Goal: Register for event/course

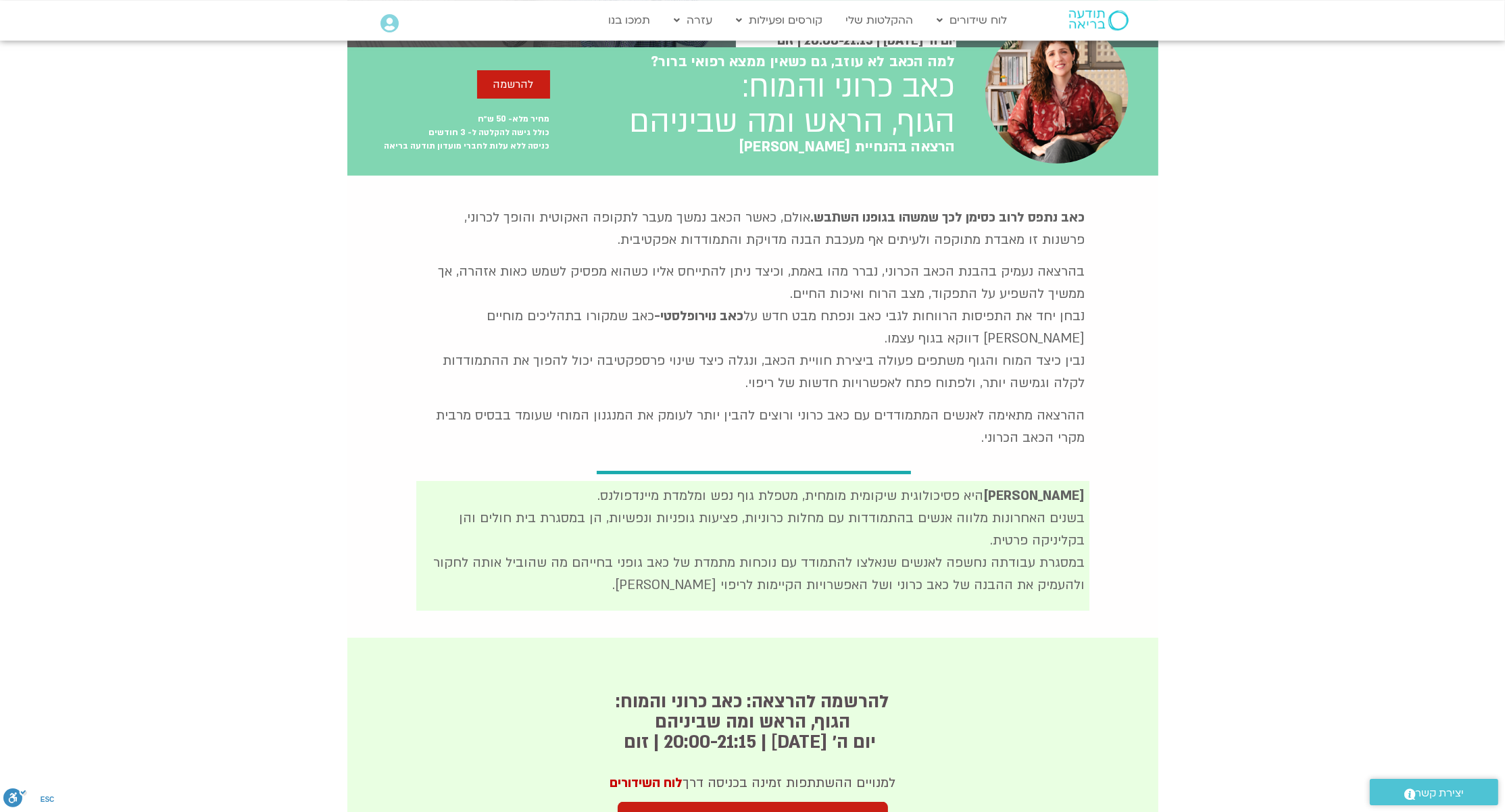
scroll to position [219, 0]
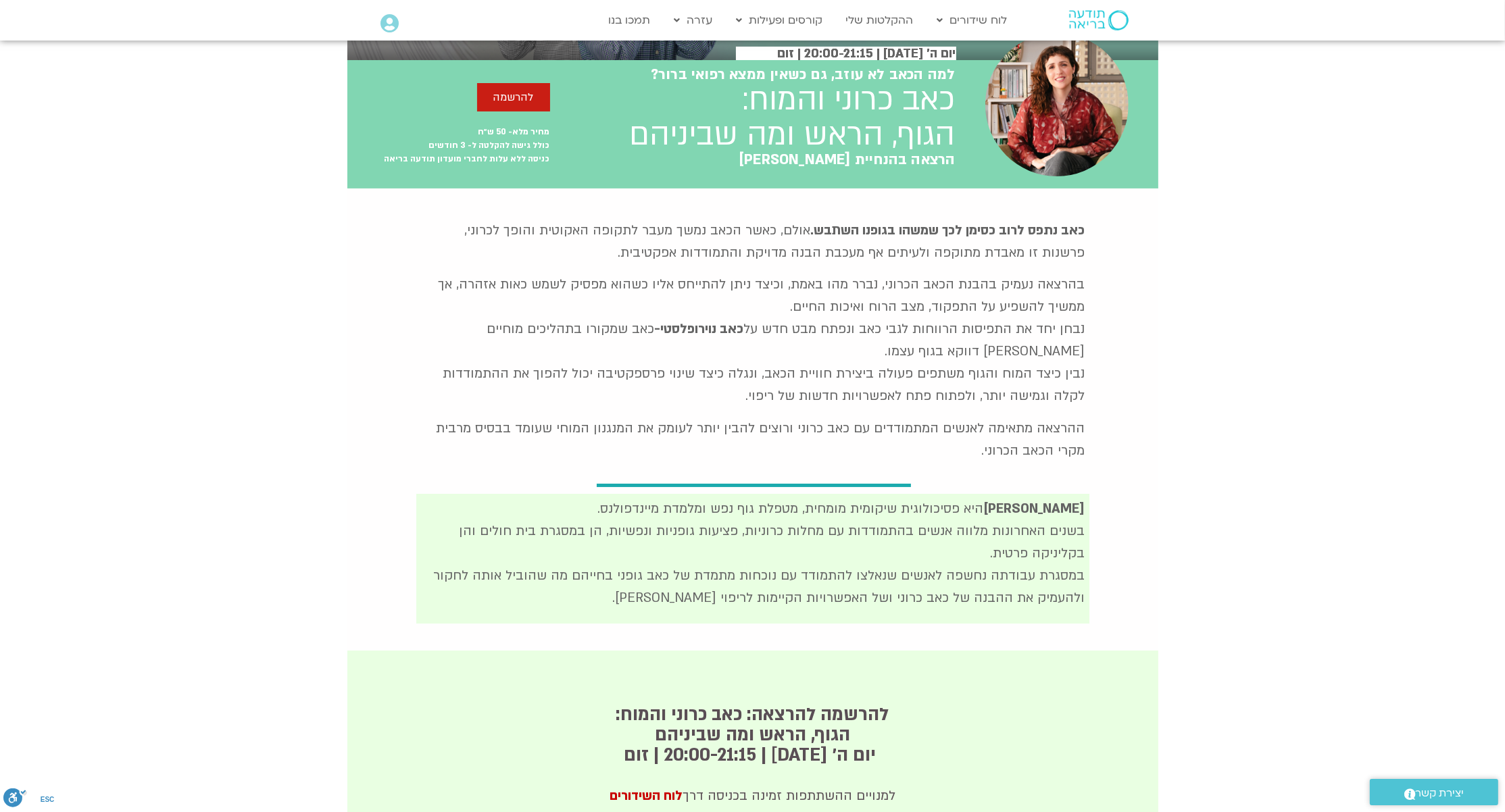
click at [885, 319] on p "בהרצאה נעמיק בהבנת הכאב הכרוני, נברר מהו באמת, וכיצד ניתן להתייחס אליו כשהוא מפ…" at bounding box center [752, 340] width 665 height 133
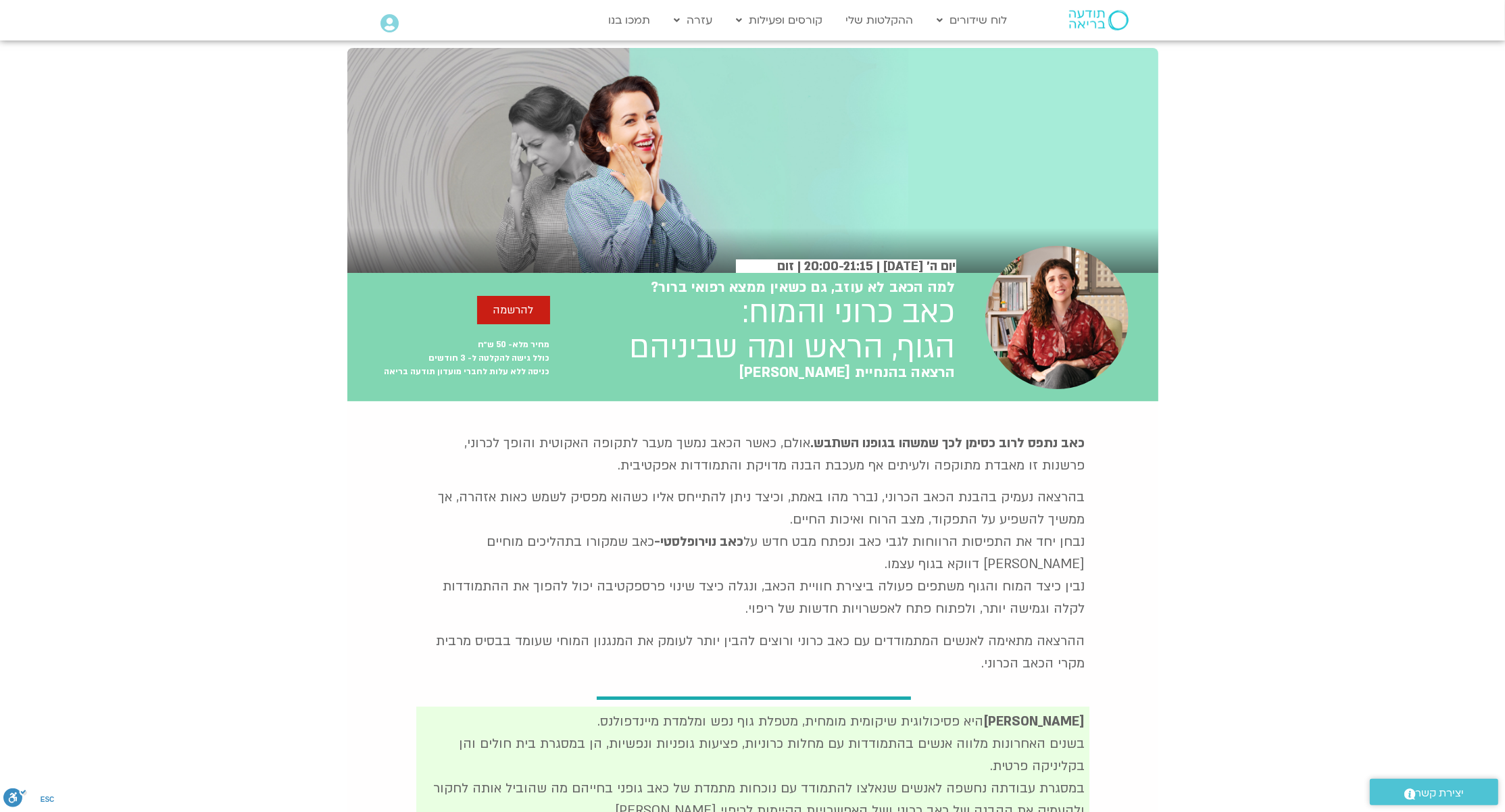
scroll to position [0, 0]
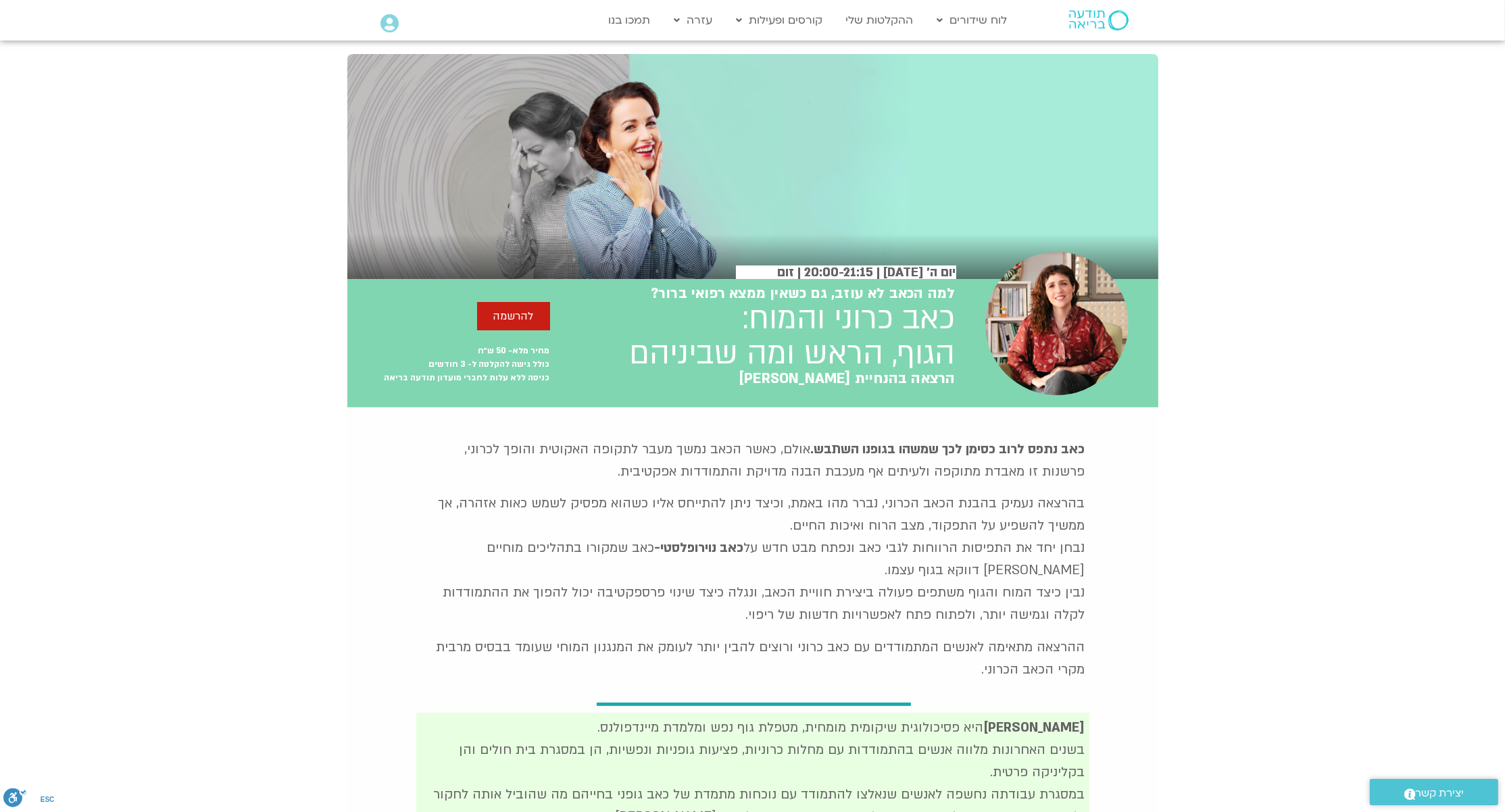
click at [1076, 17] on img at bounding box center [1098, 20] width 60 height 20
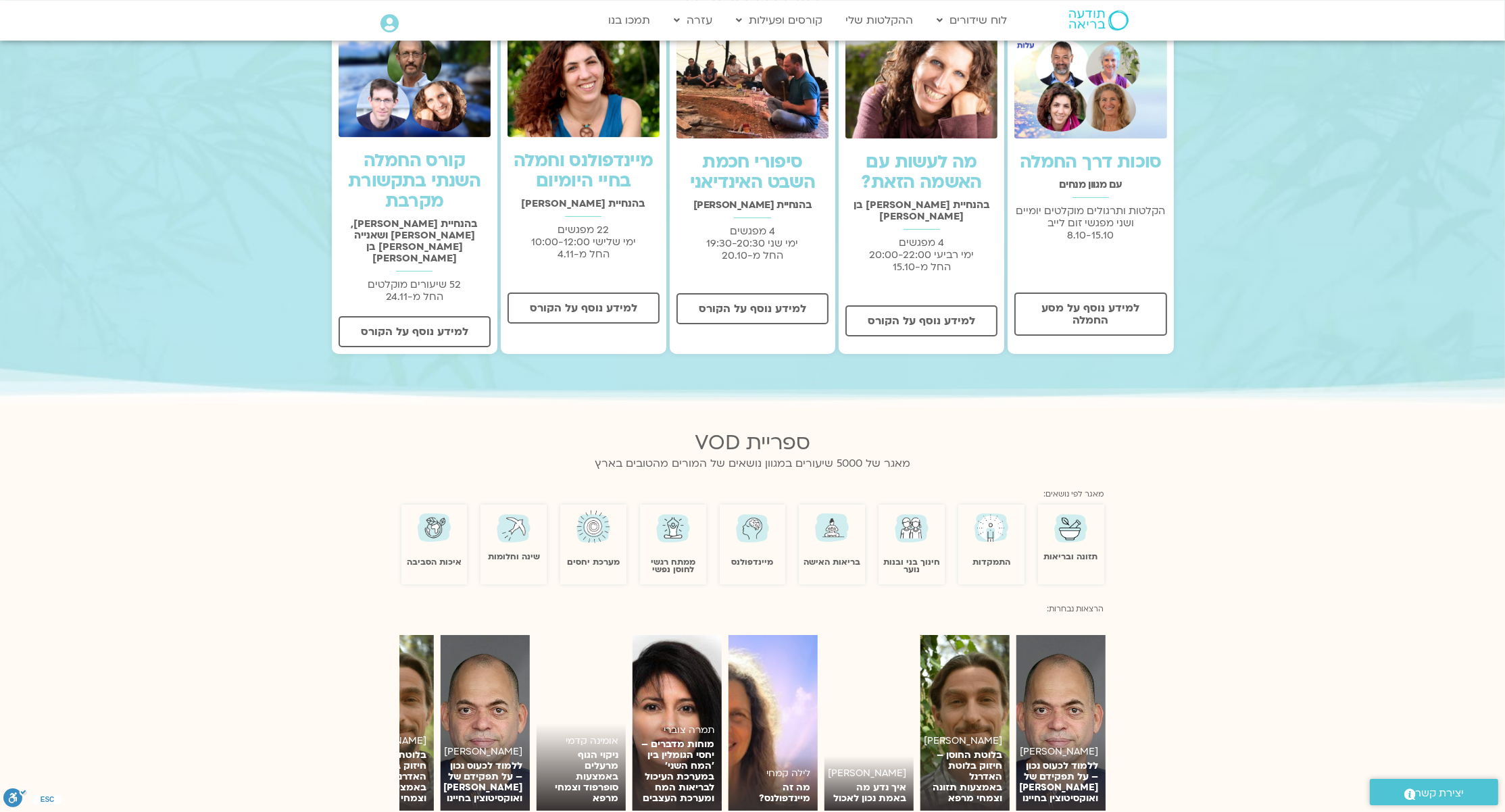
scroll to position [475, 0]
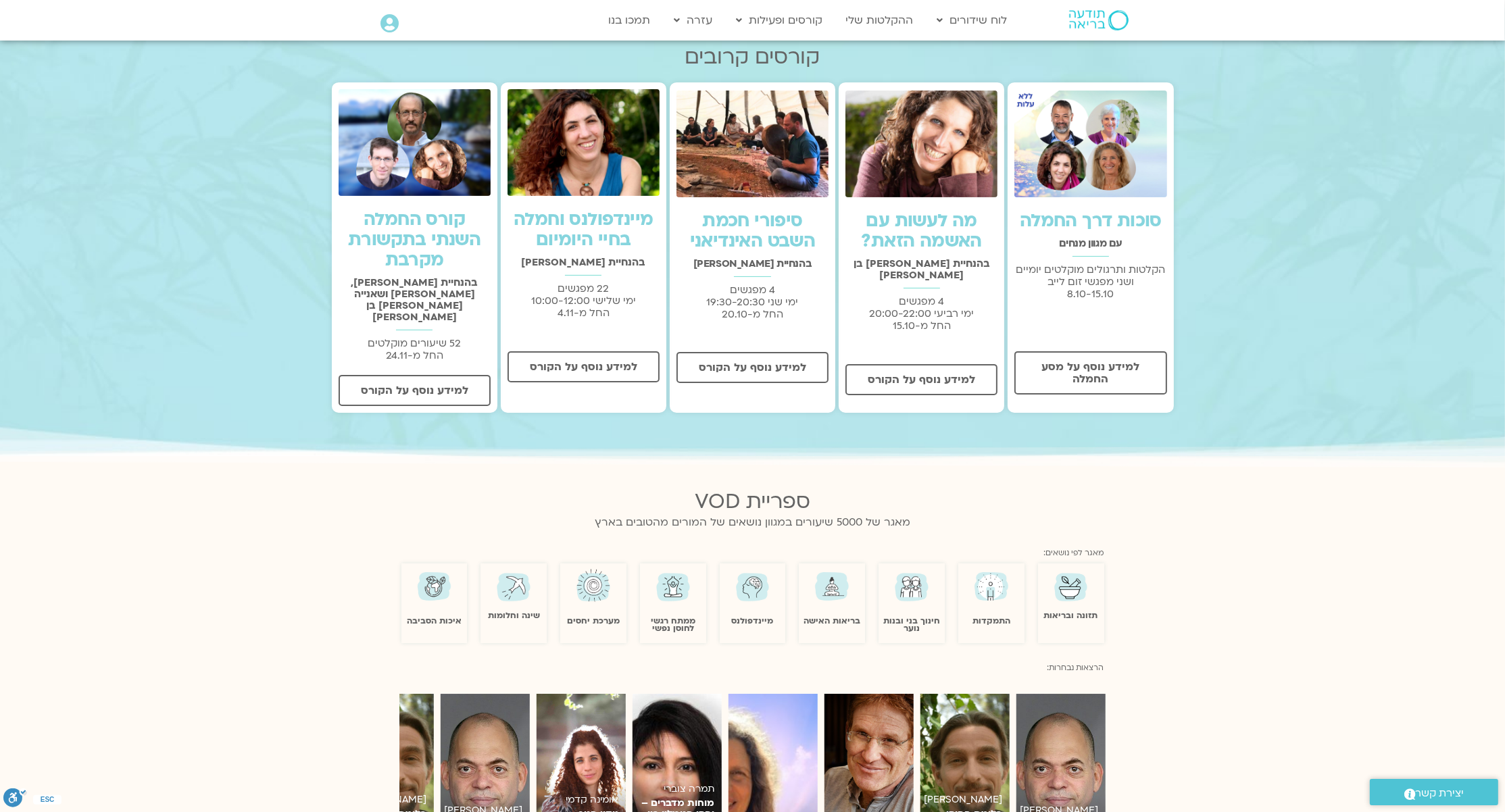
click at [1092, 222] on link "סוכות דרך החמלה" at bounding box center [1091, 221] width 142 height 24
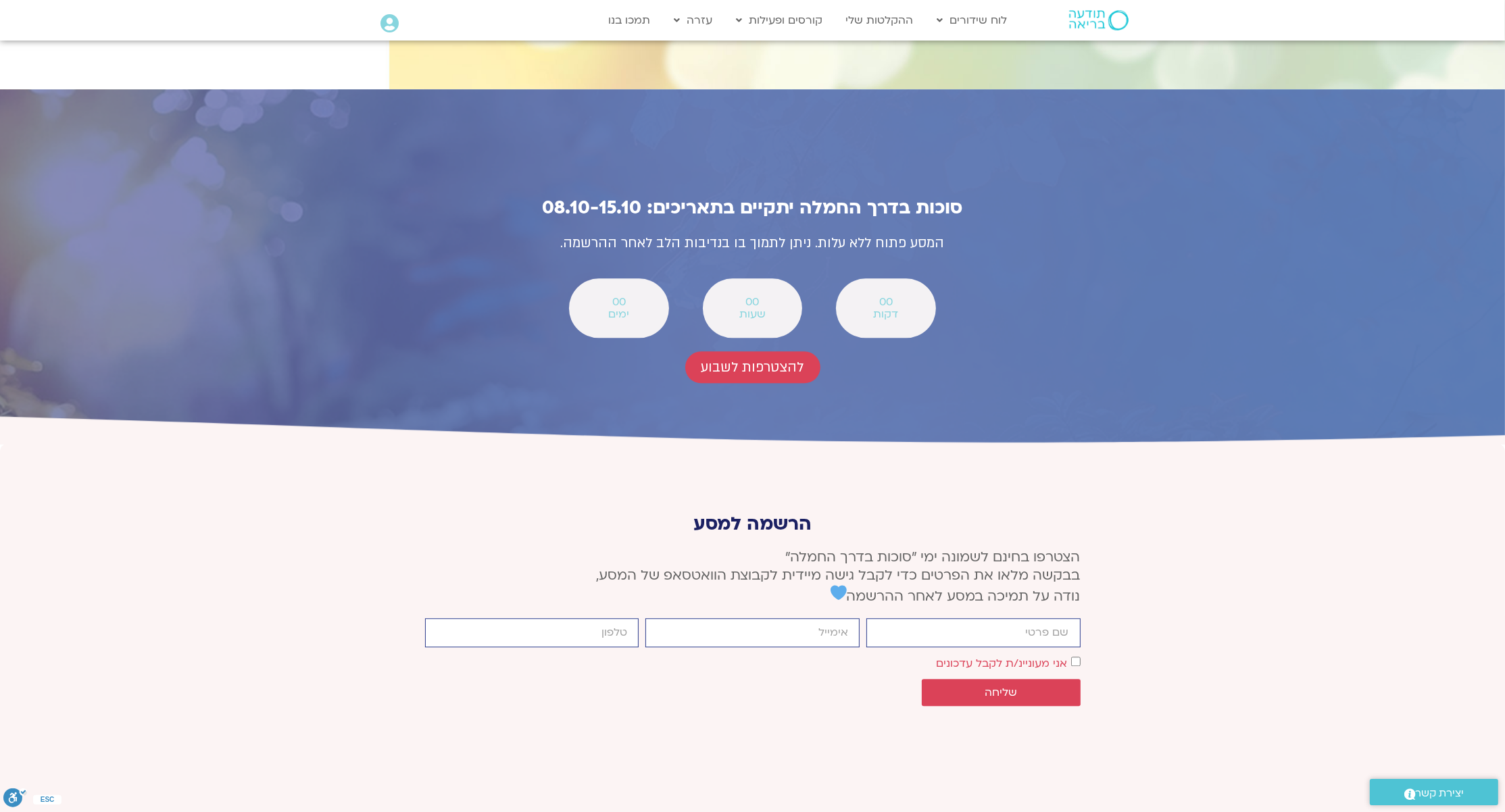
scroll to position [4729, 0]
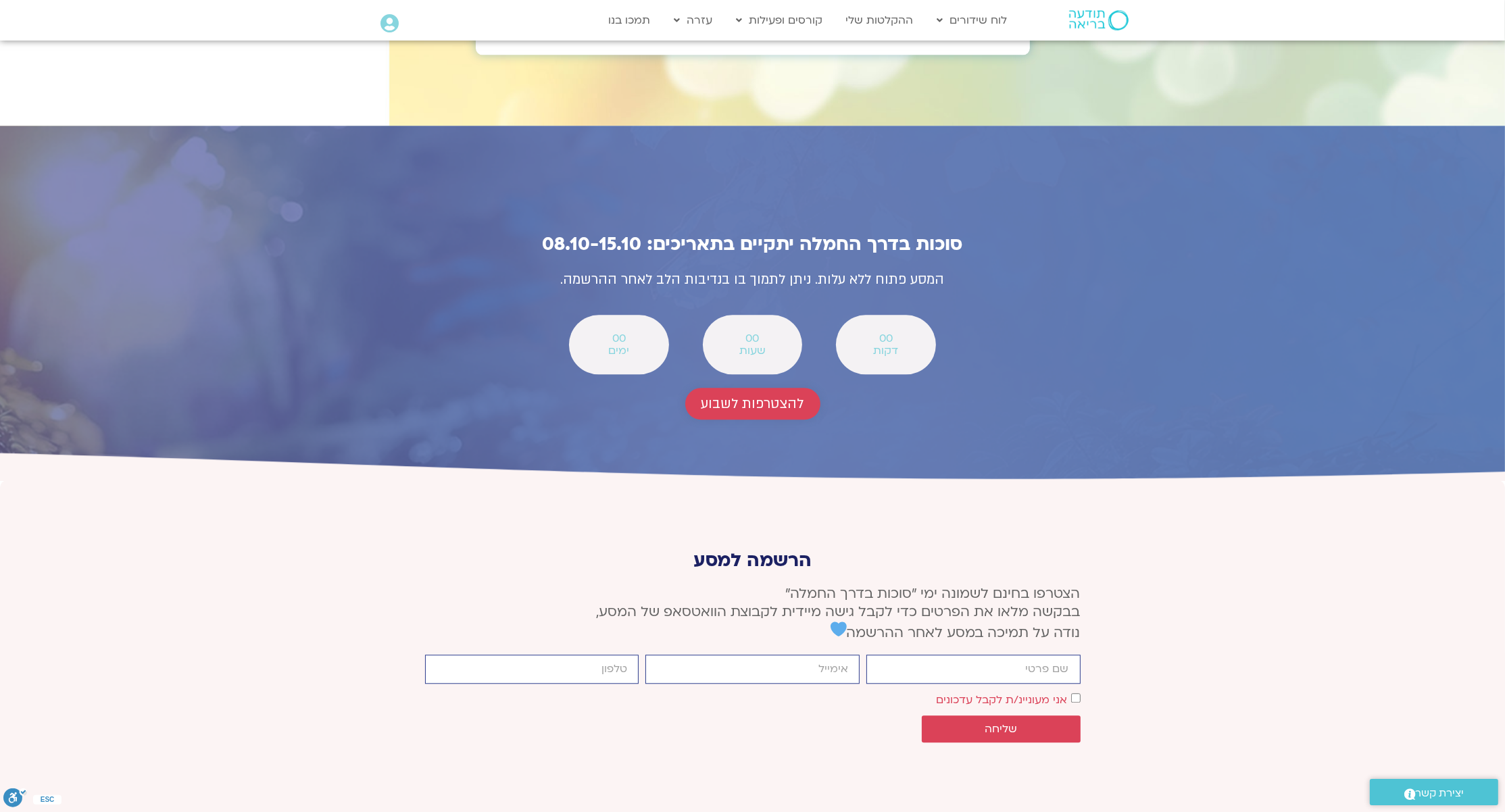
click at [739, 396] on span "להצטרפות לשבוע" at bounding box center [753, 404] width 103 height 16
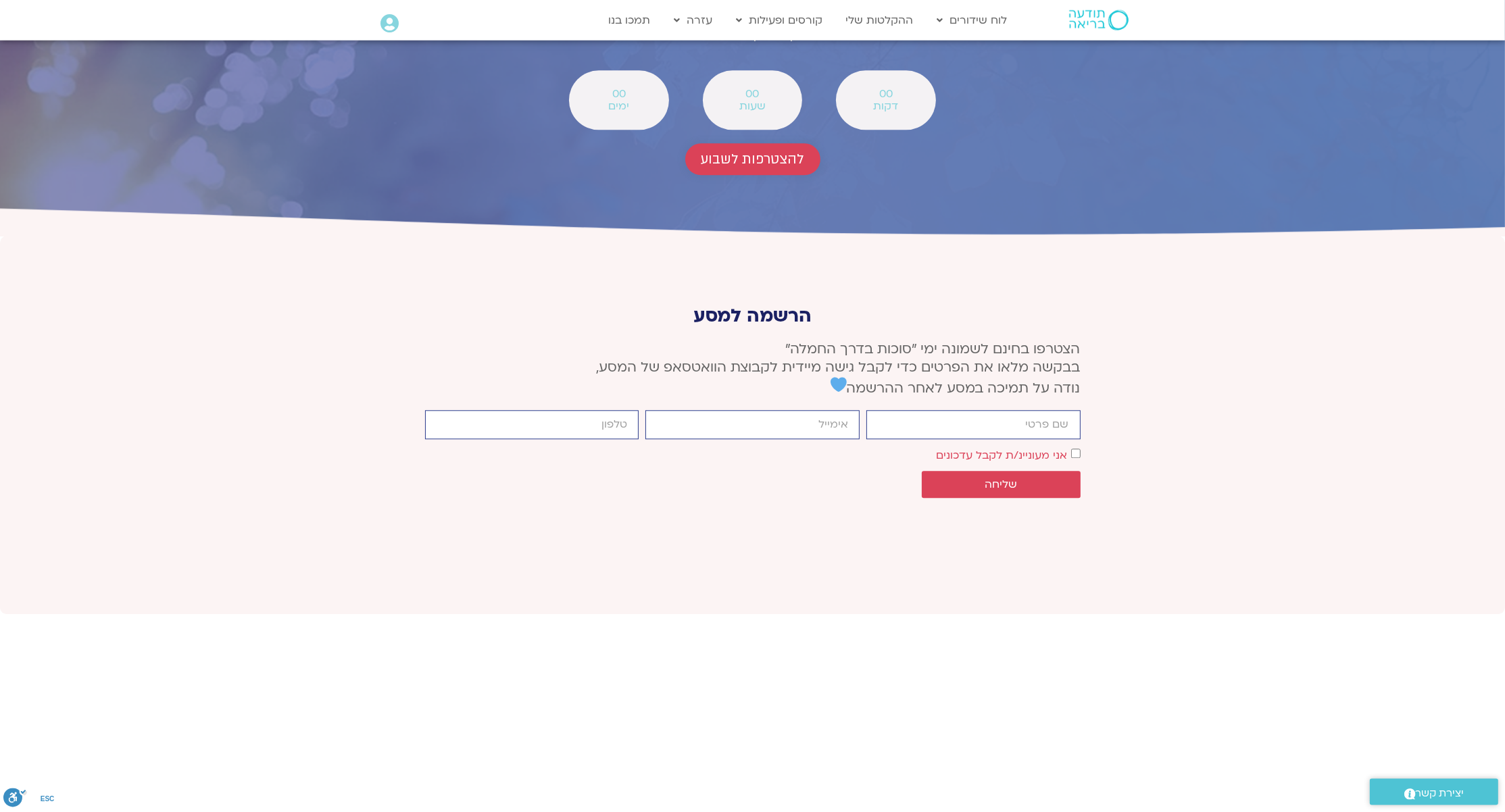
scroll to position [4974, 0]
click at [913, 409] on input "firstname" at bounding box center [973, 424] width 214 height 29
type input "עדי"
click at [761, 409] on input "email" at bounding box center [752, 424] width 214 height 29
type input "[EMAIL_ADDRESS][DOMAIN_NAME]"
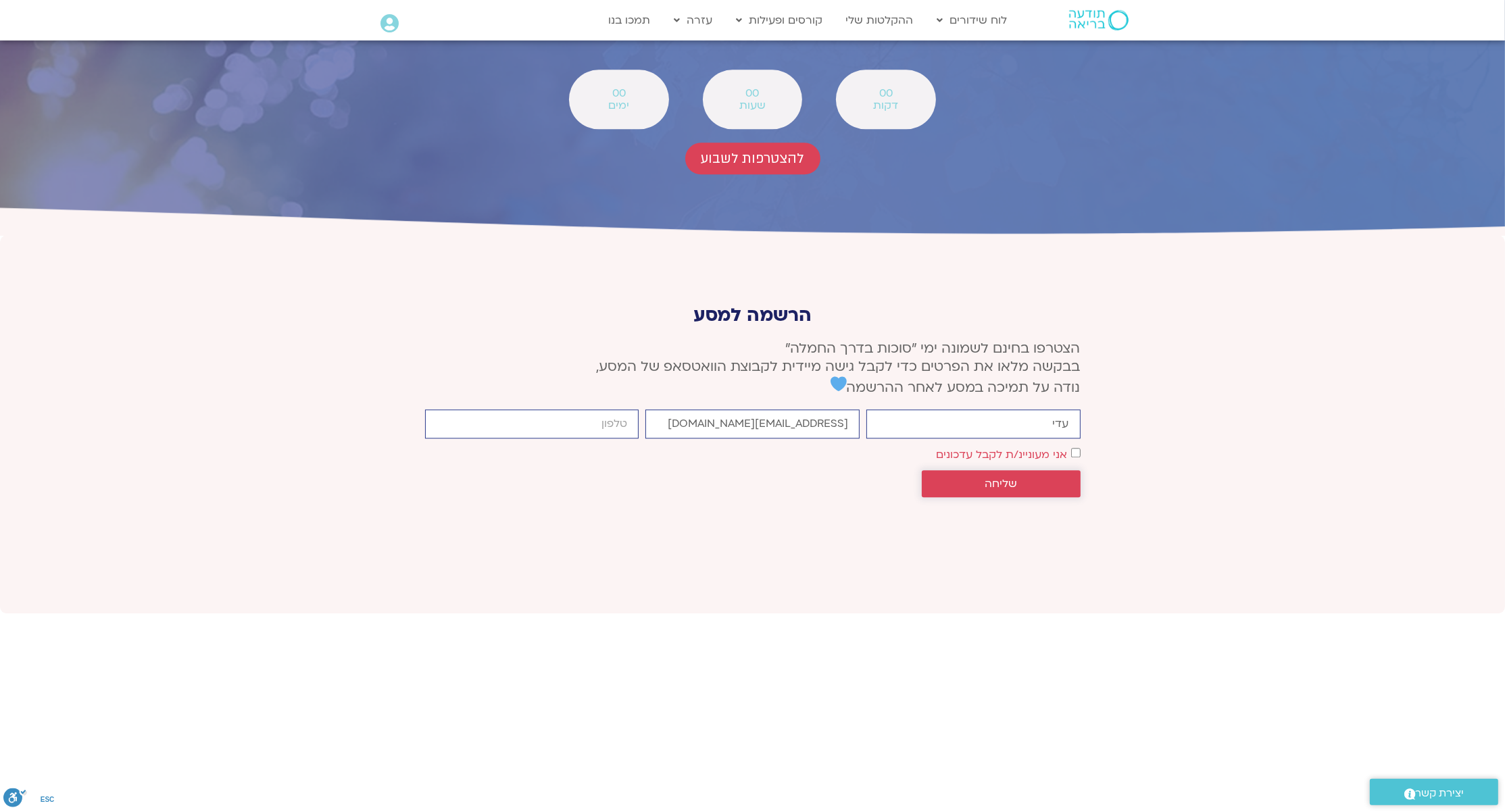
click at [1036, 477] on span "שליחה" at bounding box center [1001, 483] width 126 height 12
type input "0545321267"
click at [991, 477] on span "שליחה" at bounding box center [1000, 483] width 32 height 12
click at [1040, 470] on button "שליחה" at bounding box center [1001, 483] width 159 height 27
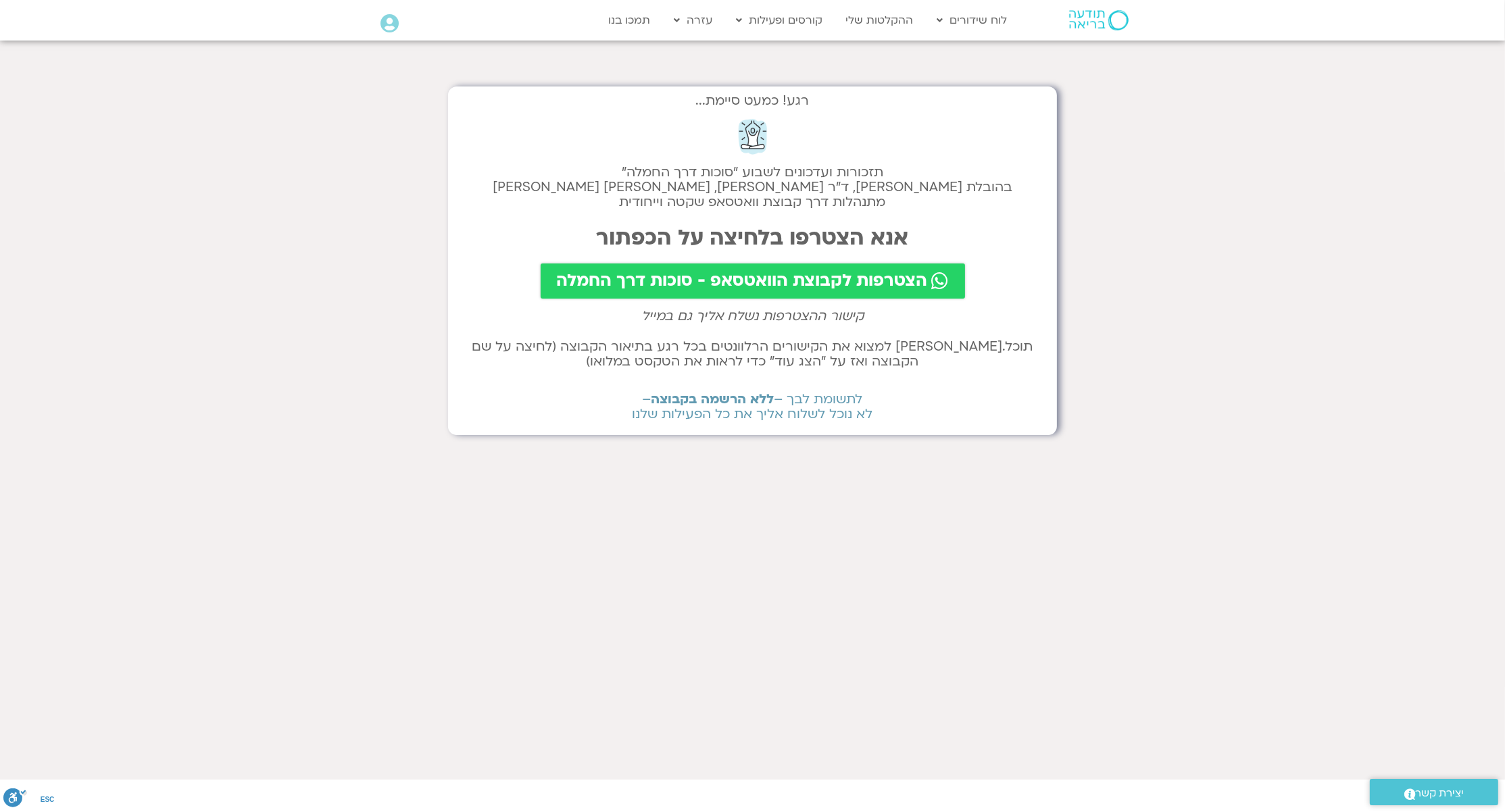
click at [741, 284] on span "הצטרפות לקבוצת הוואטסאפ - סוכות דרך החמלה" at bounding box center [741, 280] width 371 height 19
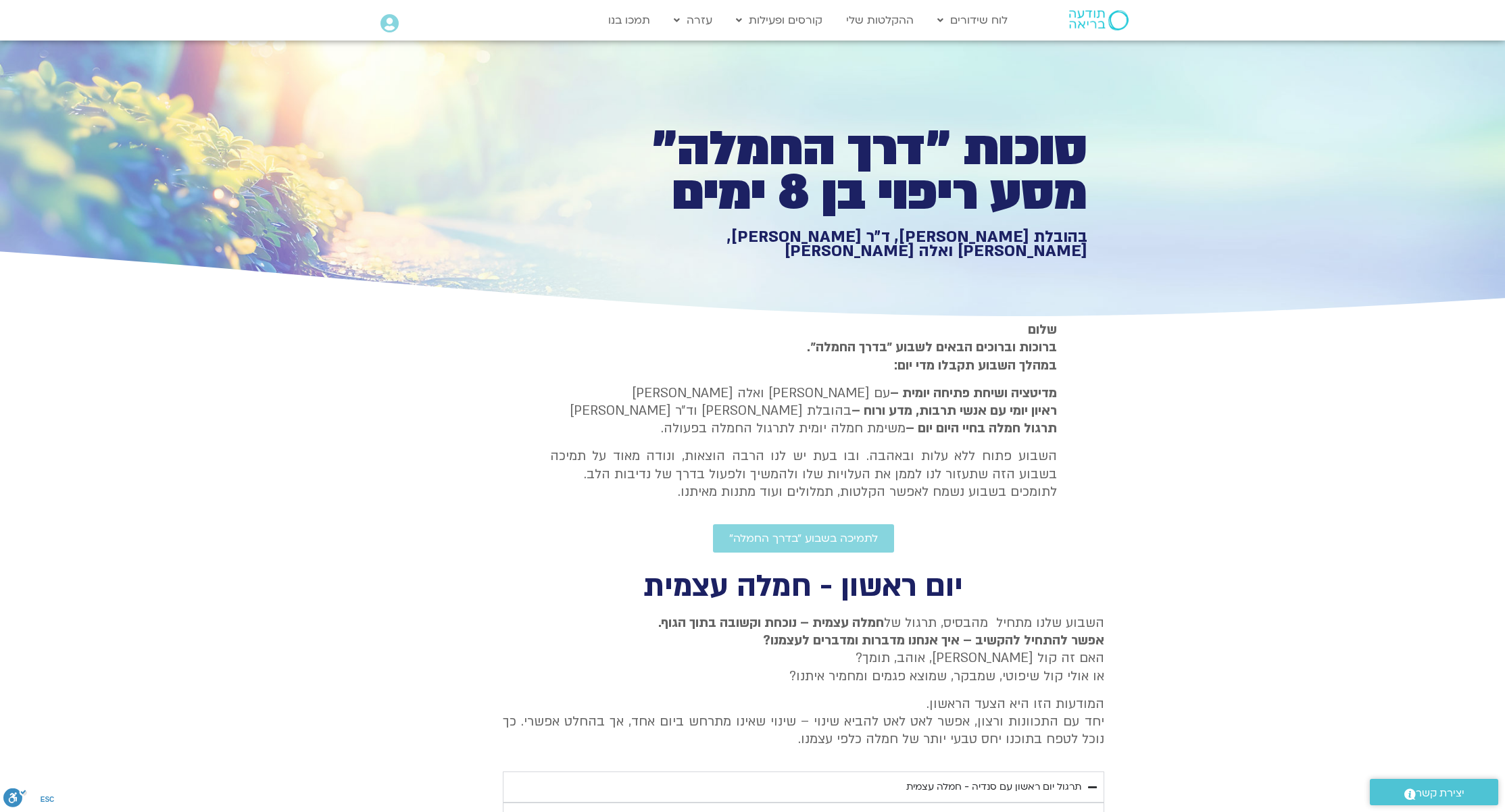
scroll to position [683, 0]
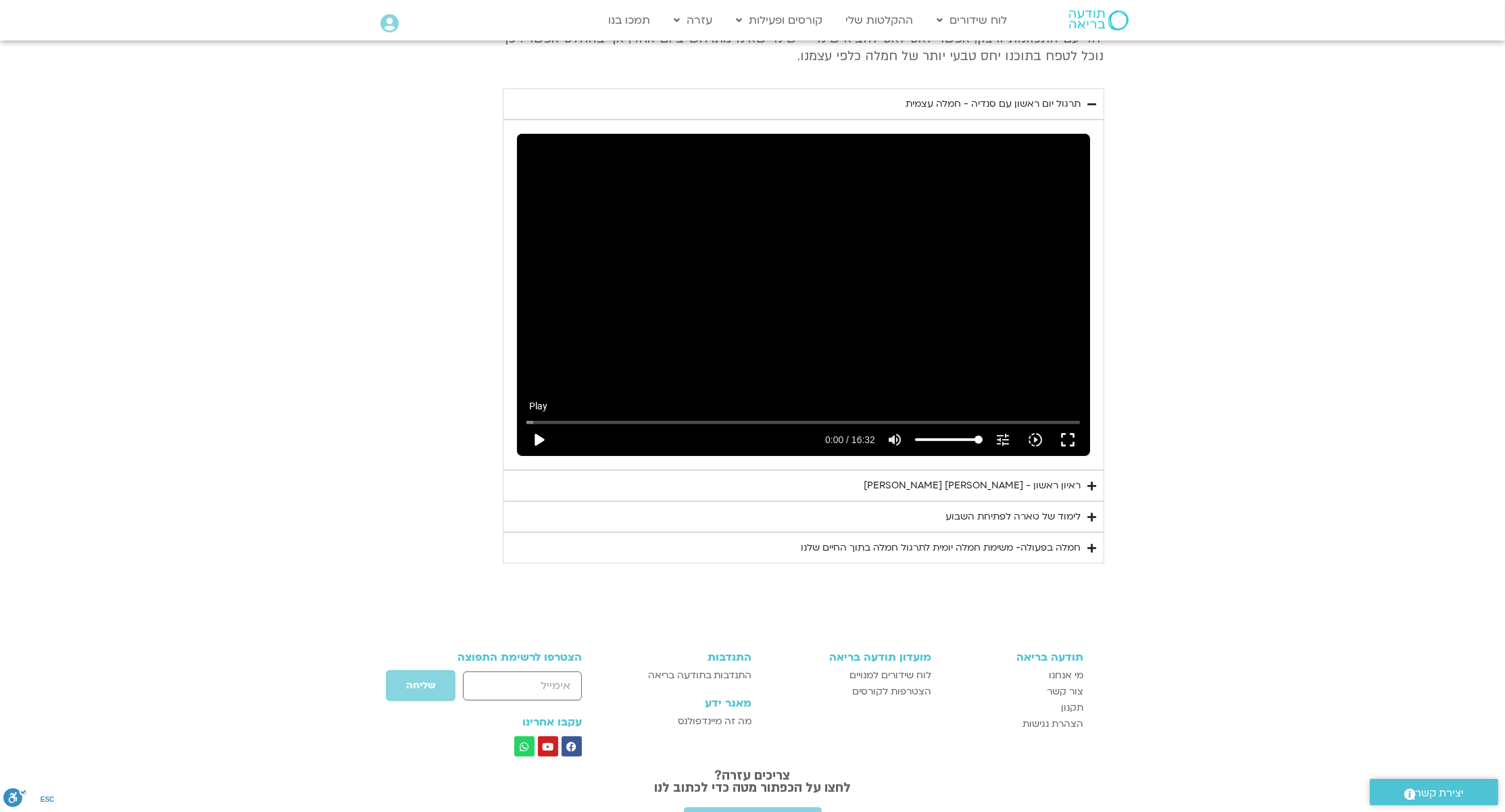
click at [540, 435] on button "play_arrow" at bounding box center [538, 440] width 32 height 32
click at [1073, 440] on button "fullscreen" at bounding box center [1067, 440] width 32 height 32
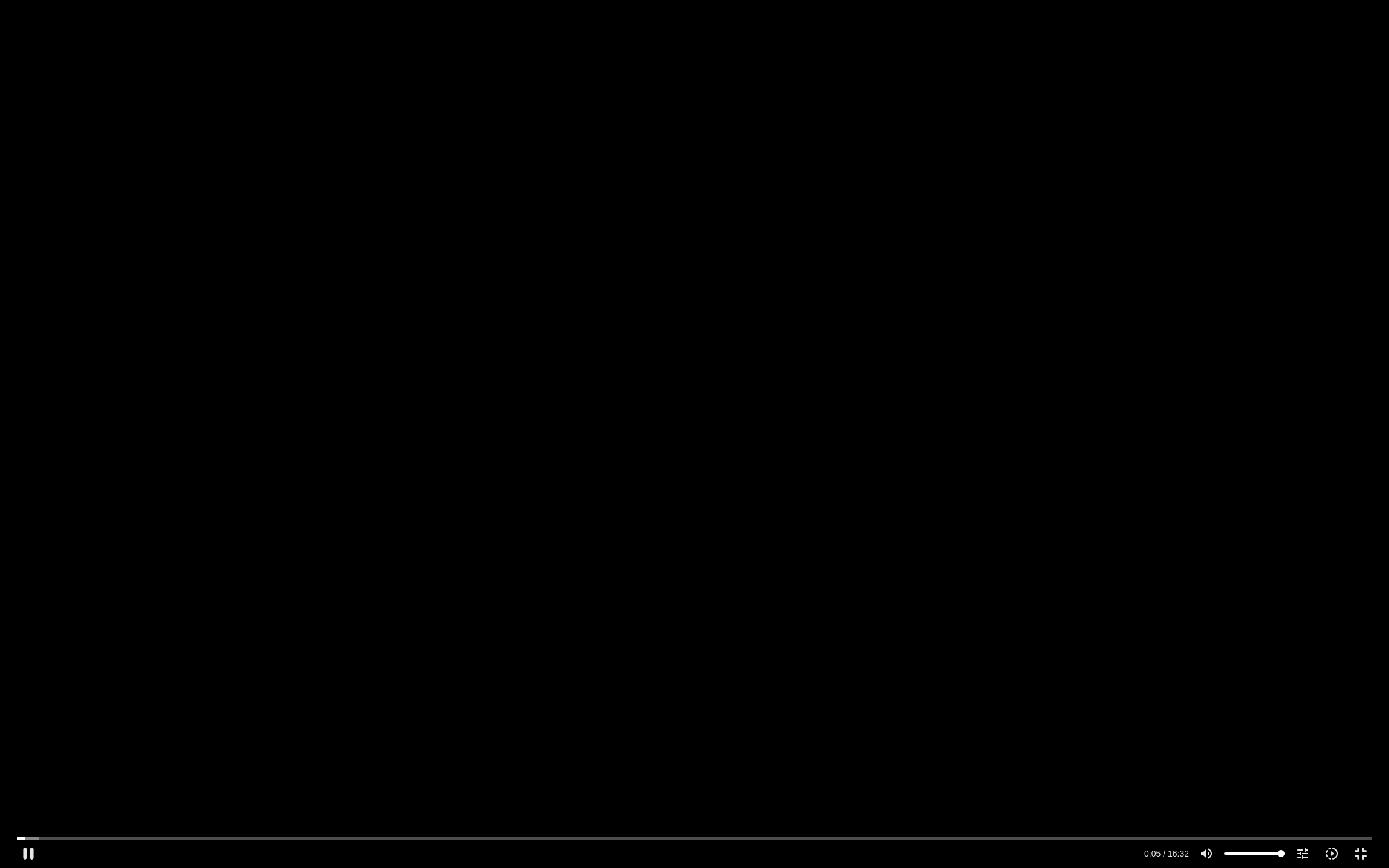
type input "5.464166"
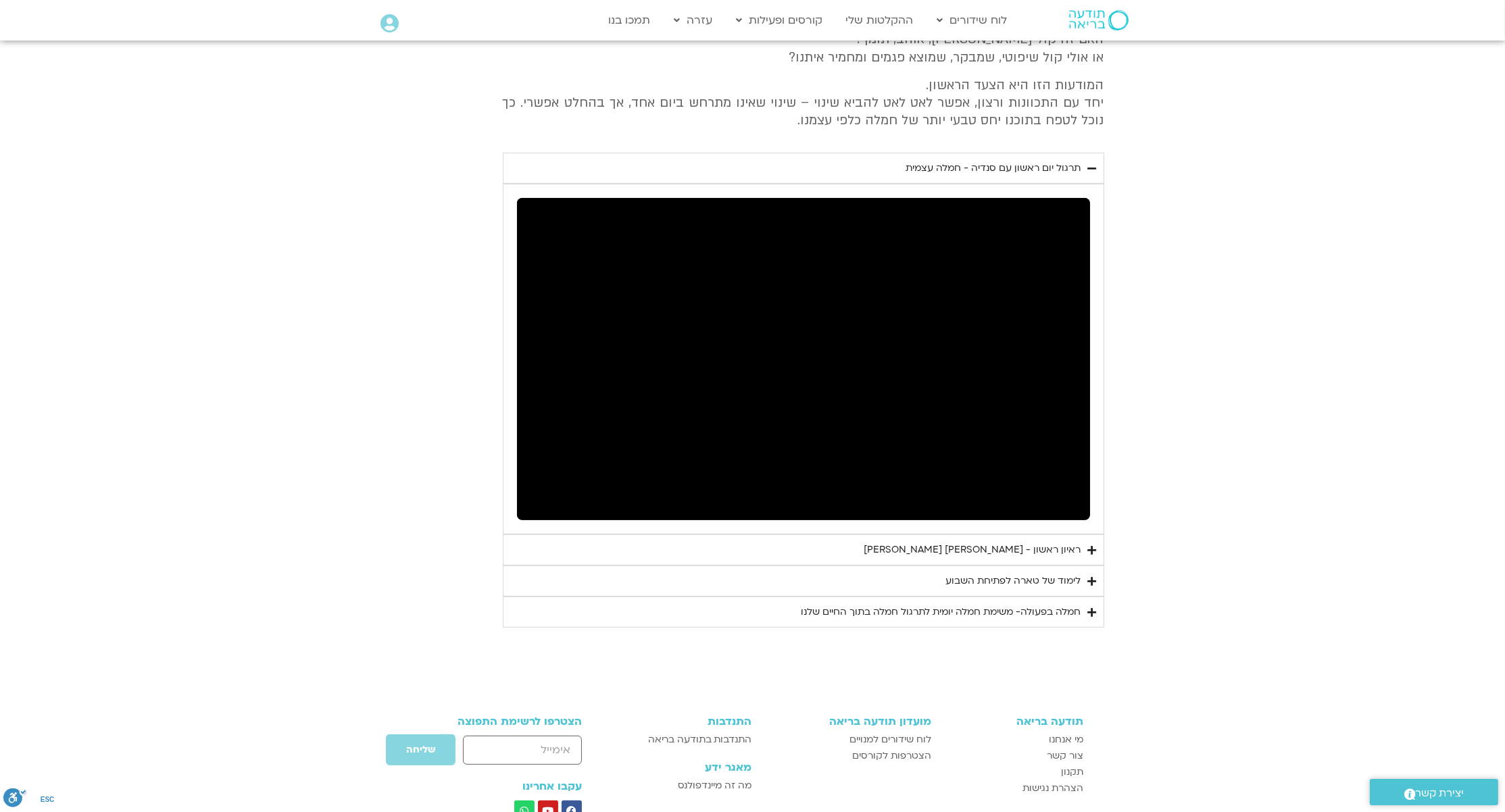
click at [1026, 549] on div "ראיון ראשון - טארה בראך וכריסטין נף" at bounding box center [973, 550] width 217 height 17
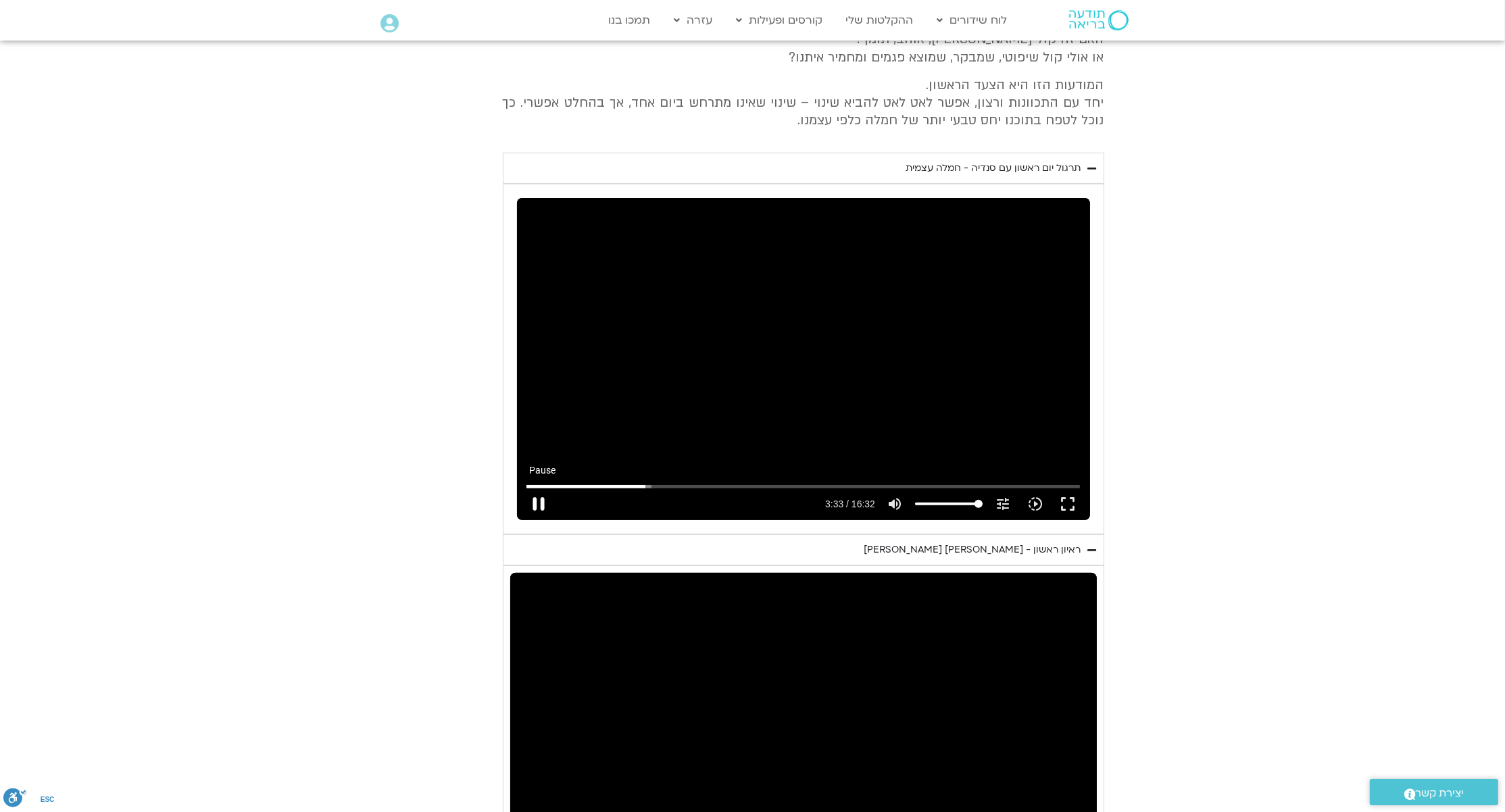
click at [534, 508] on button "pause" at bounding box center [538, 503] width 32 height 32
type input "213.253083"
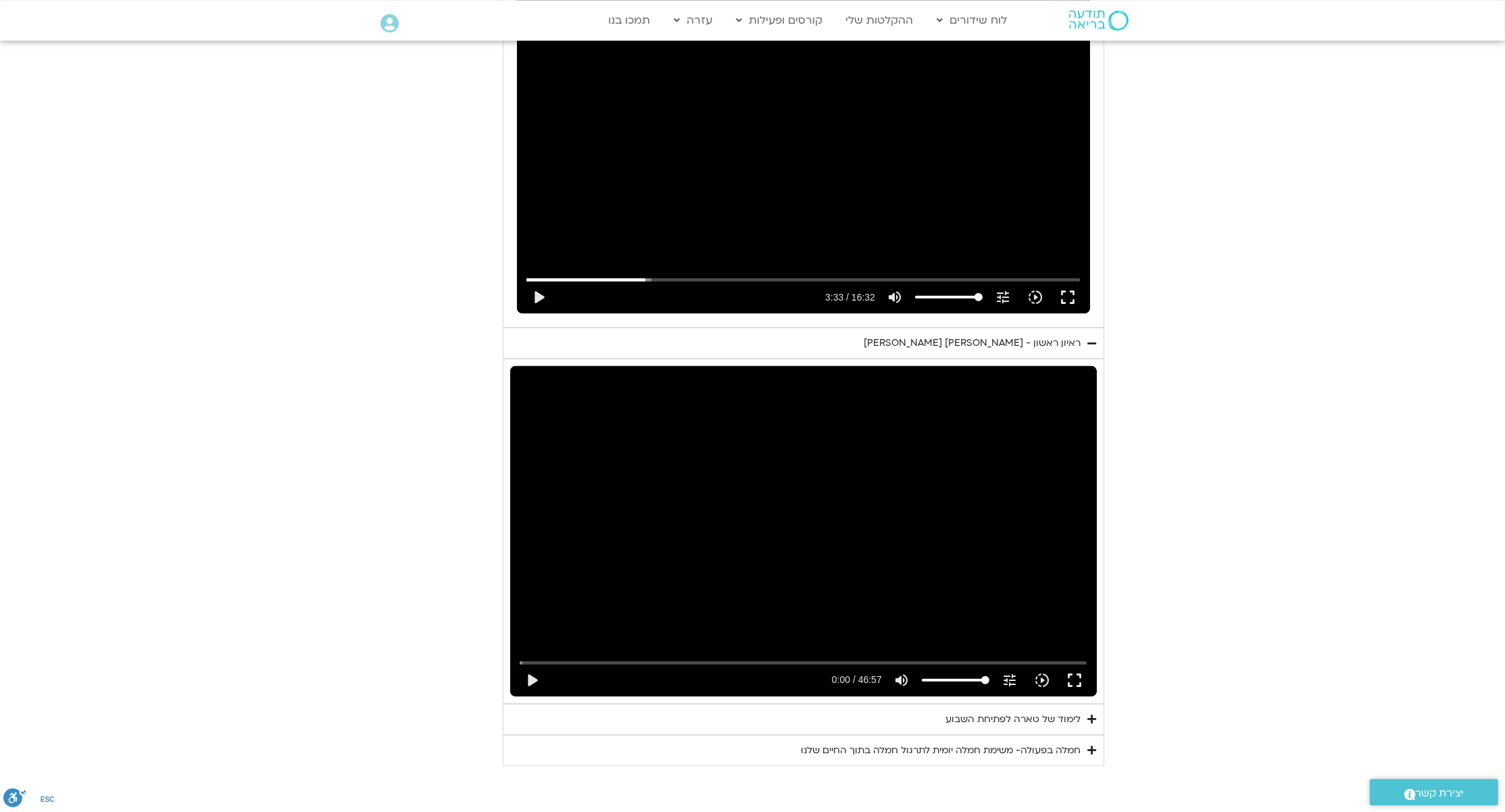
scroll to position [831, 0]
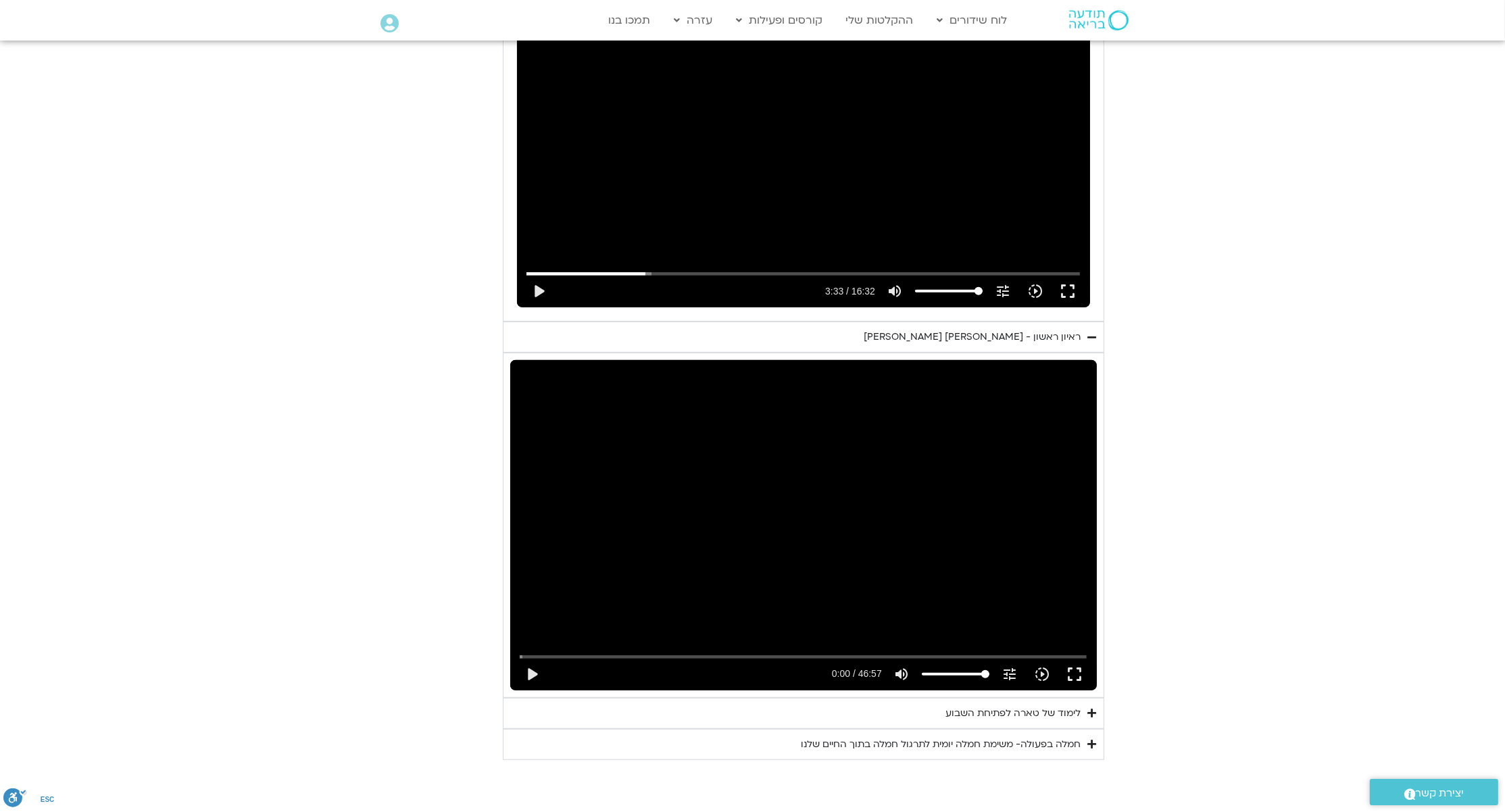
click at [821, 530] on div "Skip Ad play_arrow 0:00 / 46:57 volume_up Mute tune Resolution Auto 720p slow_m…" at bounding box center [804, 525] width 587 height 330
click at [1069, 669] on button "fullscreen" at bounding box center [1074, 674] width 32 height 32
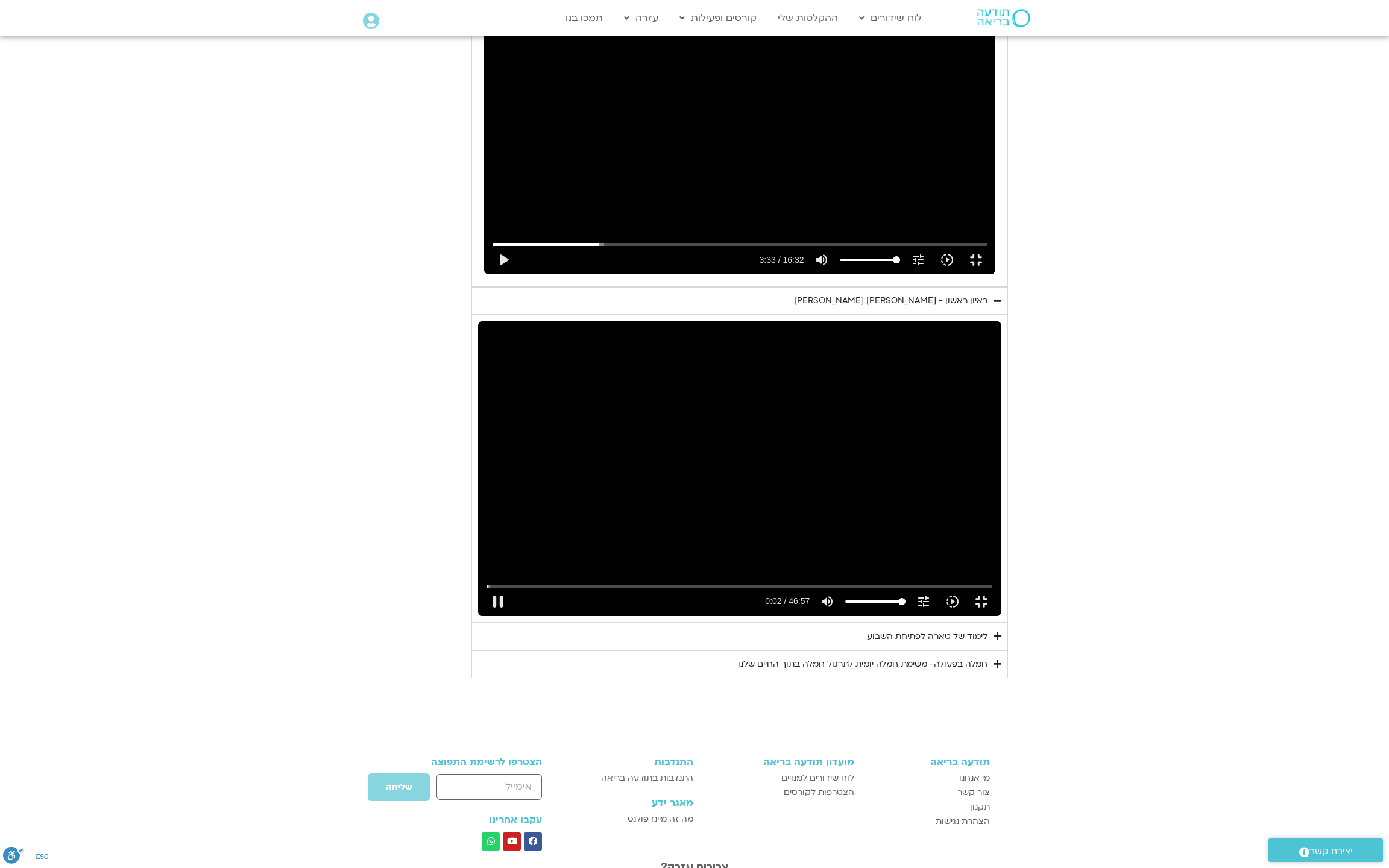
type input "2.837124"
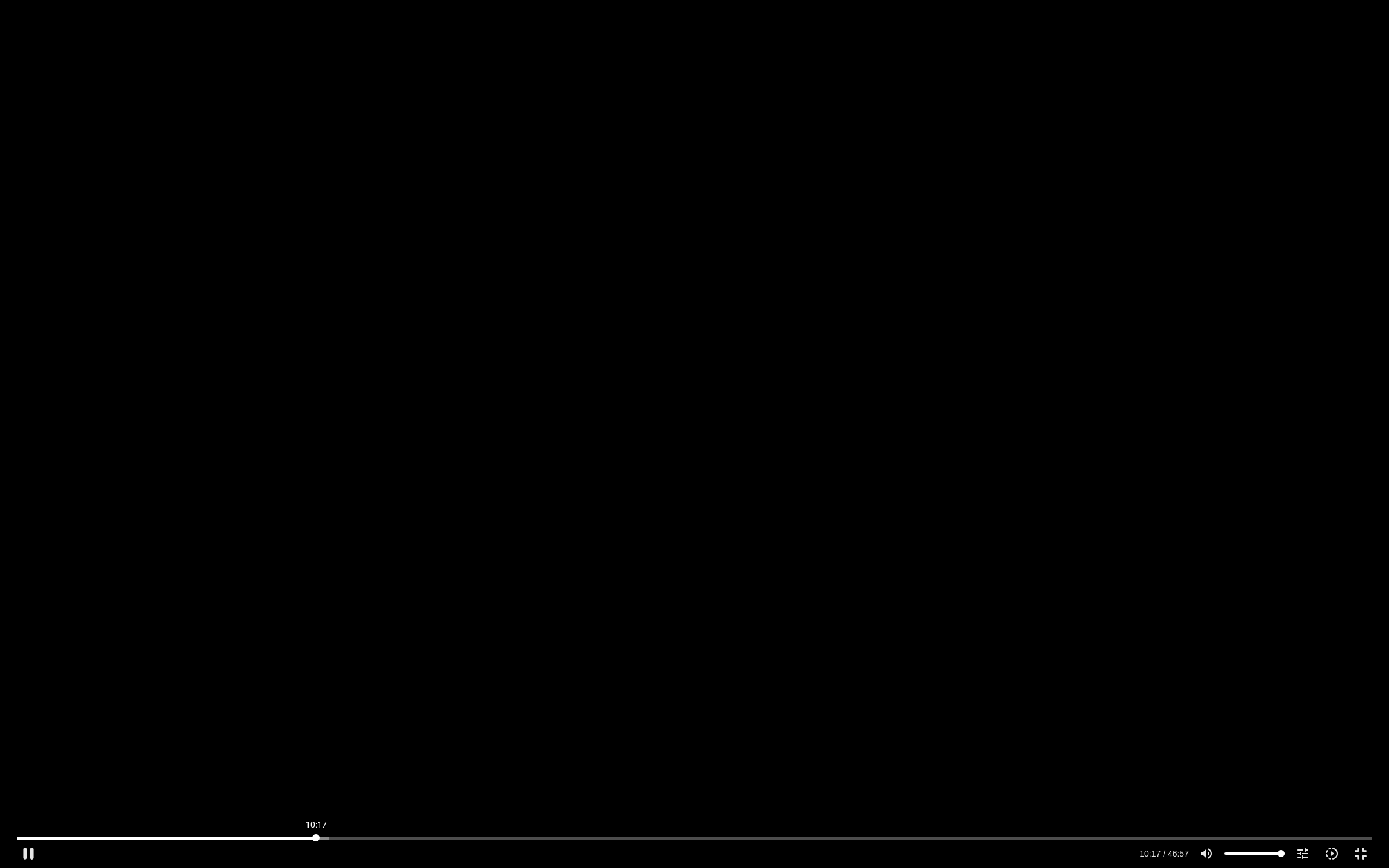
click at [316, 724] on input "Seek" at bounding box center [694, 838] width 1354 height 7
click at [480, 569] on div "Skip Ad 10:17 pause 11:18 / 46:57 volume_up Mute tune Resolution Auto 720p slow…" at bounding box center [694, 434] width 1389 height 868
click at [30, 724] on button "play_arrow" at bounding box center [28, 853] width 29 height 29
type input "680.749216"
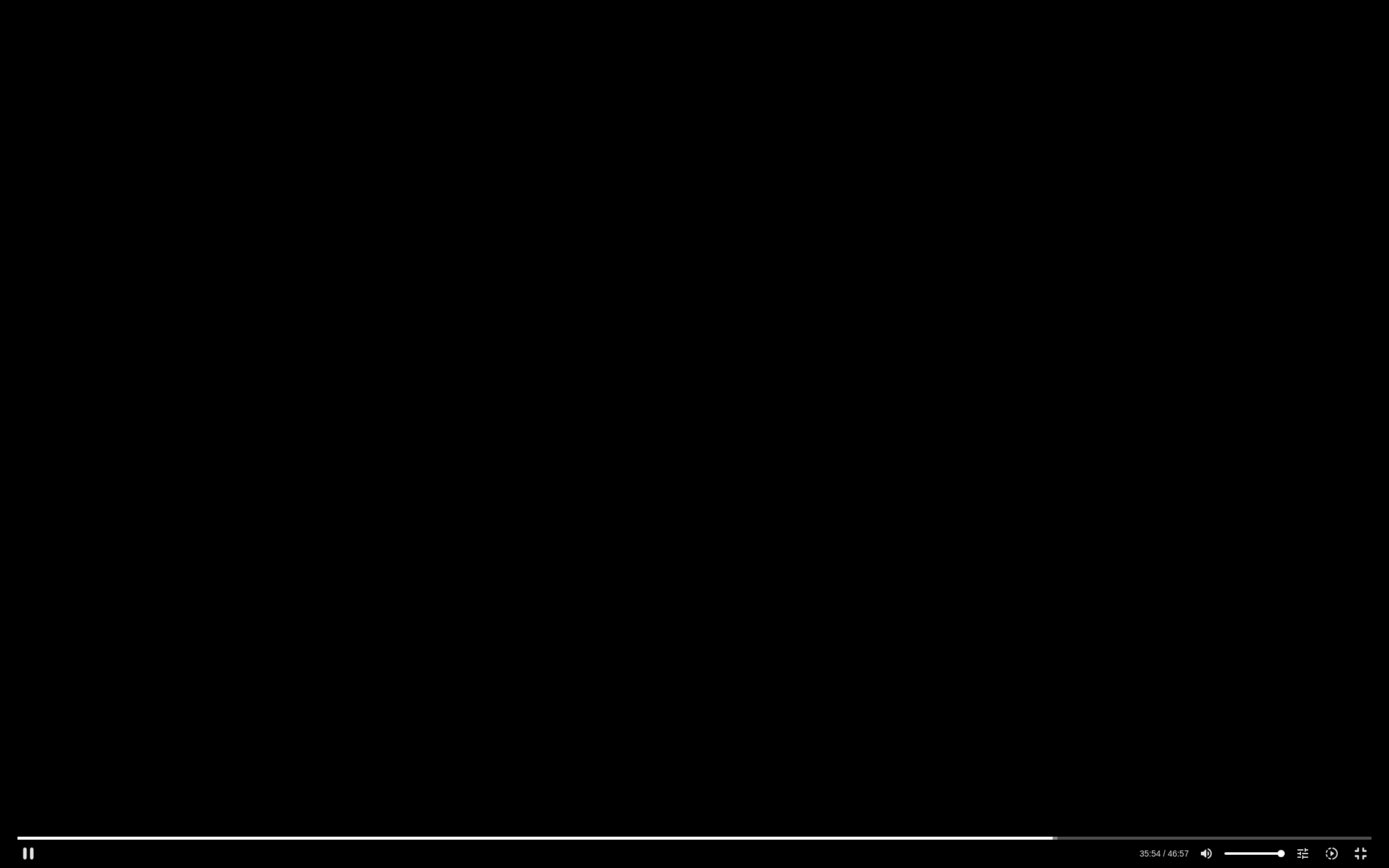
click at [156, 642] on div "Skip Ad 0:29 pause 35:54 / 46:57 volume_up Mute tune Resolution Auto 720p slow_…" at bounding box center [694, 434] width 1389 height 868
click at [798, 231] on div "Skip Ad 0:29 play_arrow 35:54 / 46:57 volume_up Mute tune Resolution Auto 720p …" at bounding box center [694, 434] width 1389 height 868
click at [822, 431] on div "Skip Ad 0:29 pause 40:44 / 46:57 volume_up Mute tune Resolution Auto 720p slow_…" at bounding box center [694, 434] width 1389 height 868
click at [25, 724] on button "play_arrow" at bounding box center [28, 853] width 29 height 29
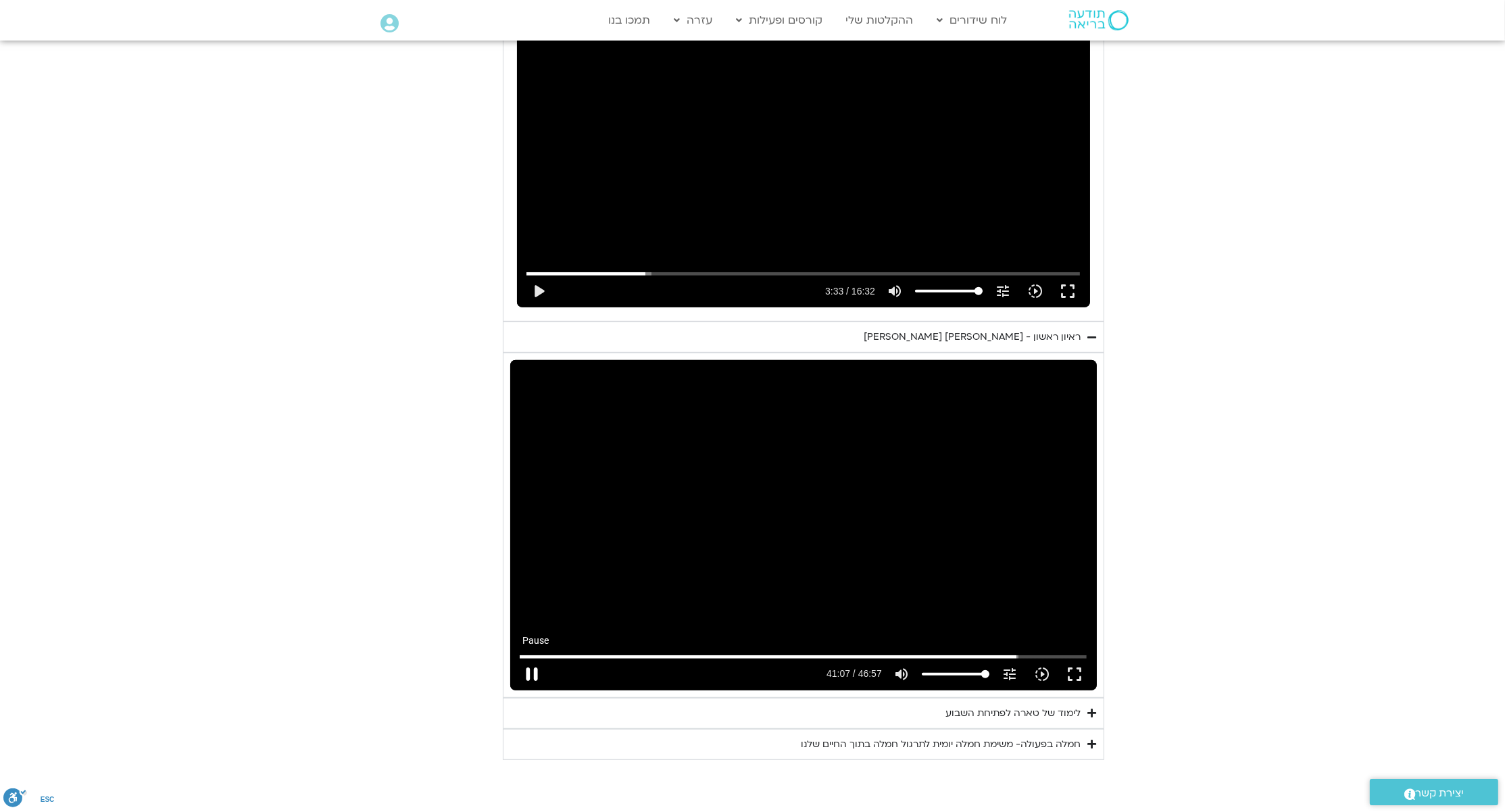
click at [530, 670] on button "pause" at bounding box center [532, 674] width 32 height 32
click at [531, 675] on button "play_arrow" at bounding box center [532, 674] width 32 height 32
click at [1074, 669] on button "fullscreen" at bounding box center [1074, 674] width 32 height 32
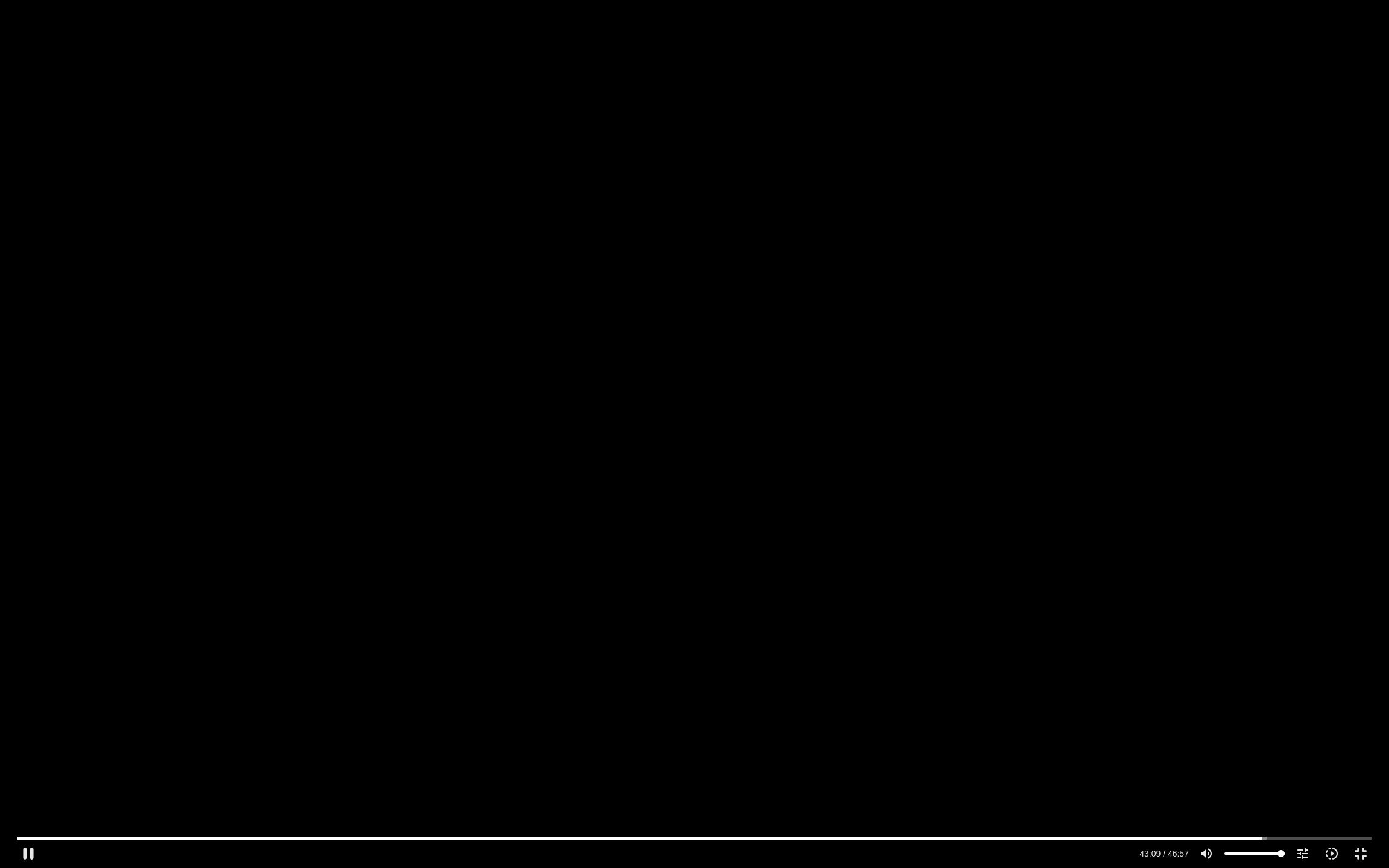
type input "2589.858903"
type input "99.6022727272727"
type input "2590.148653"
type input "92.1022727272727"
type input "2590.193778"
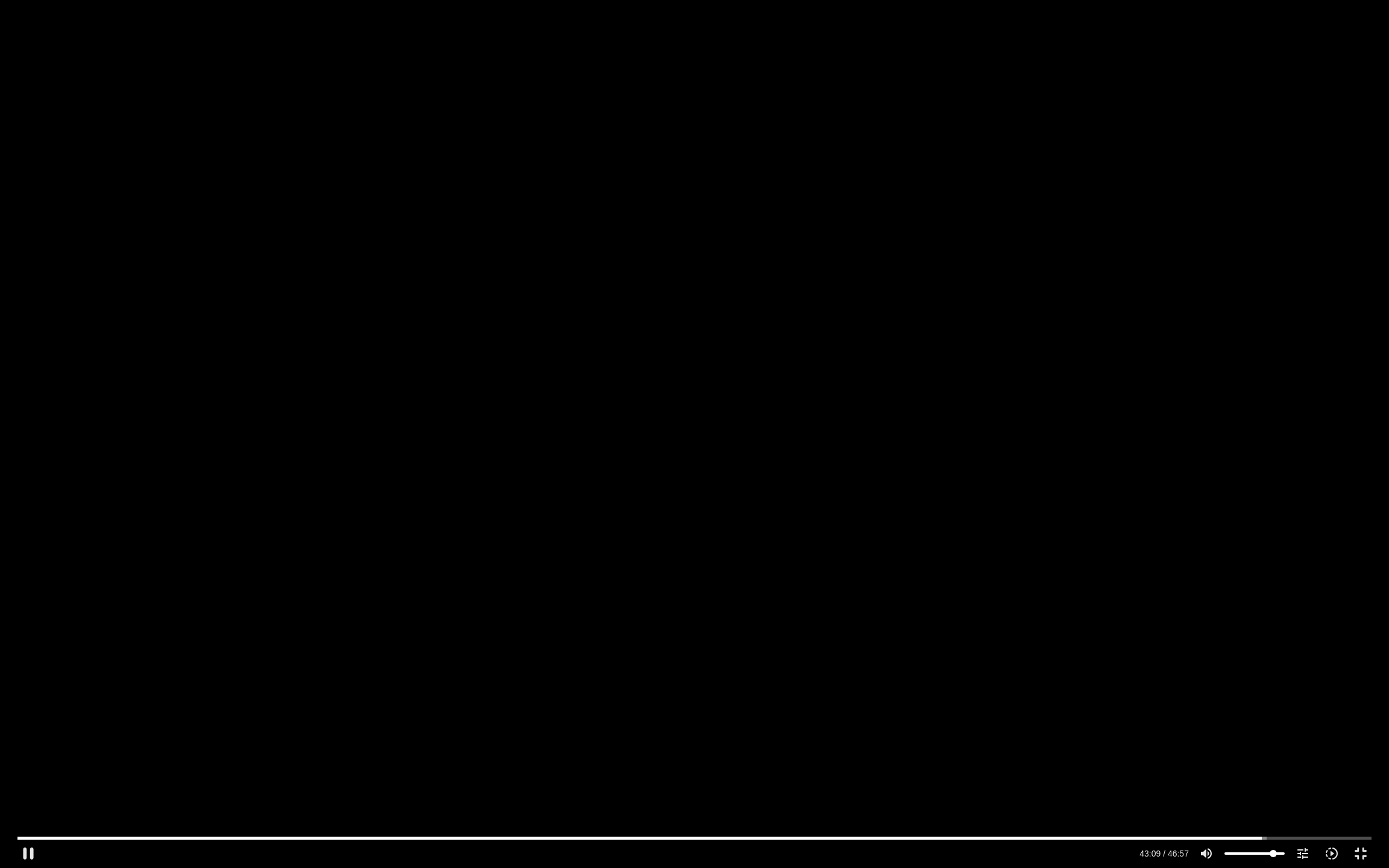
type input "83.2386363636364"
type input "2590.242882"
type input "74.375"
type input "2590.292278"
type input "70.9659090909091"
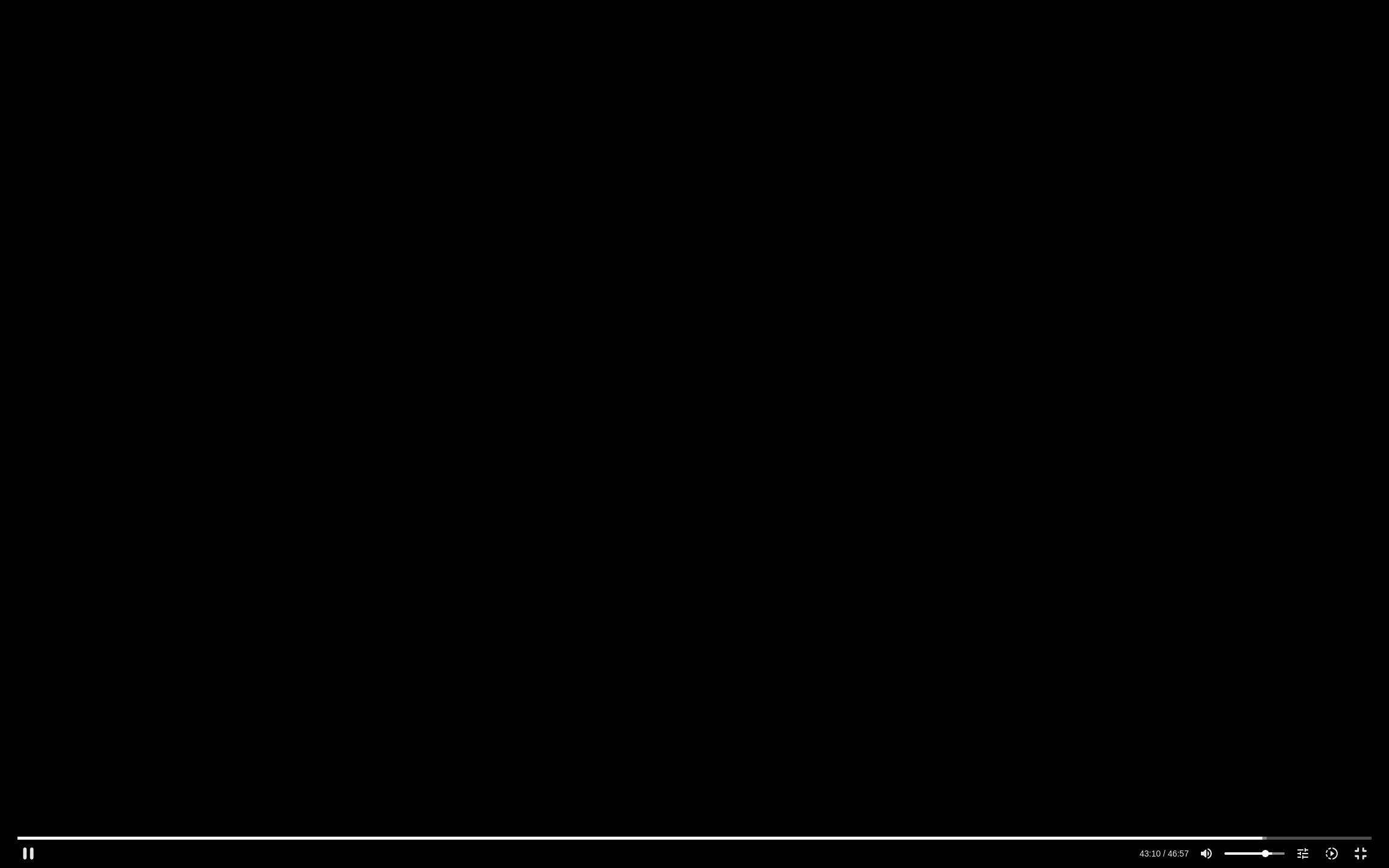
type input "2590.341424"
type input "67.5568181818182"
type input "2590.391007"
type input "66.1931818181818"
type input "2590.442049"
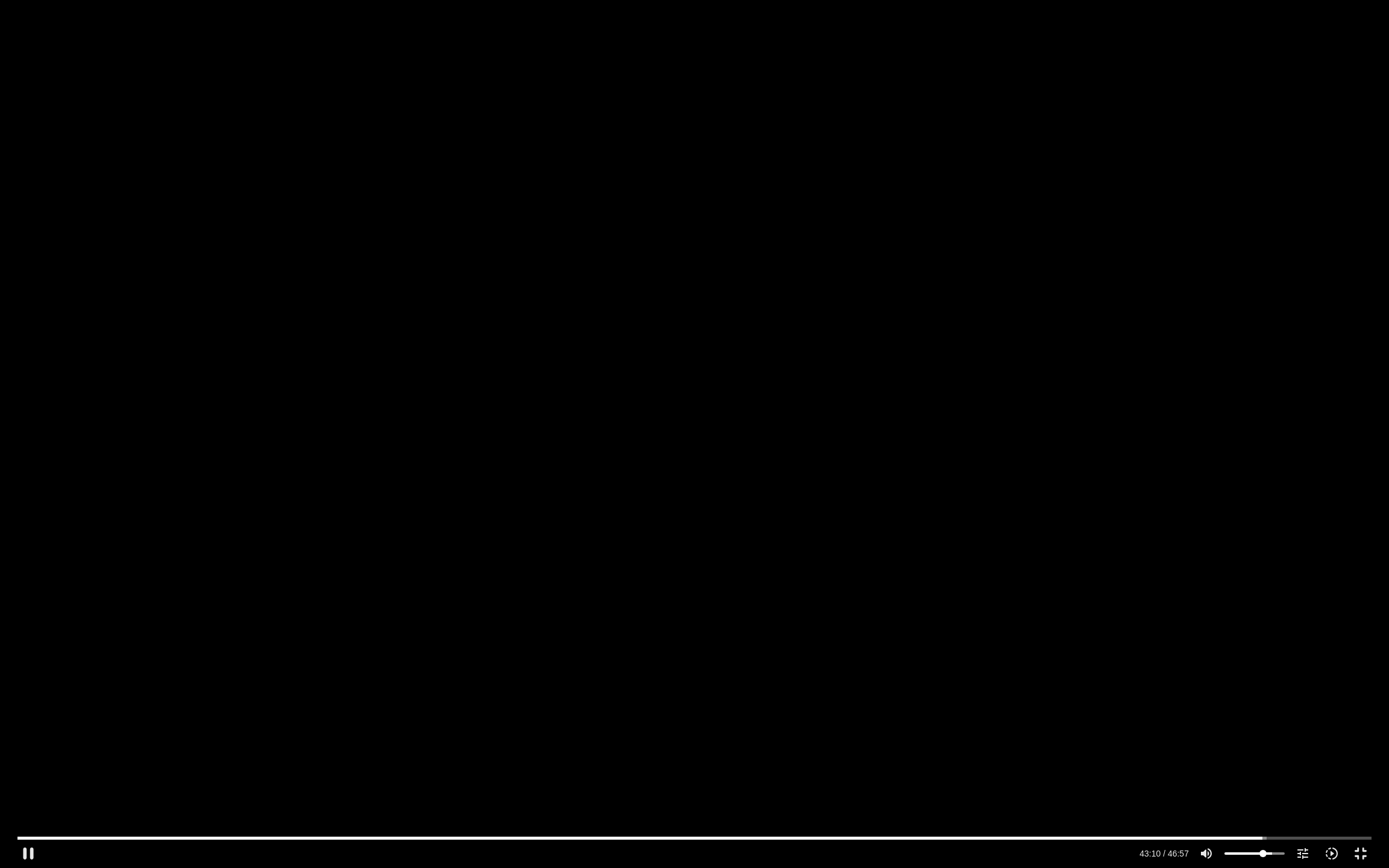
type input "64.1477272727273"
type input "2590.484841"
type input "58.0113636363636"
type input "2590.535382"
type input "53.2386363636364"
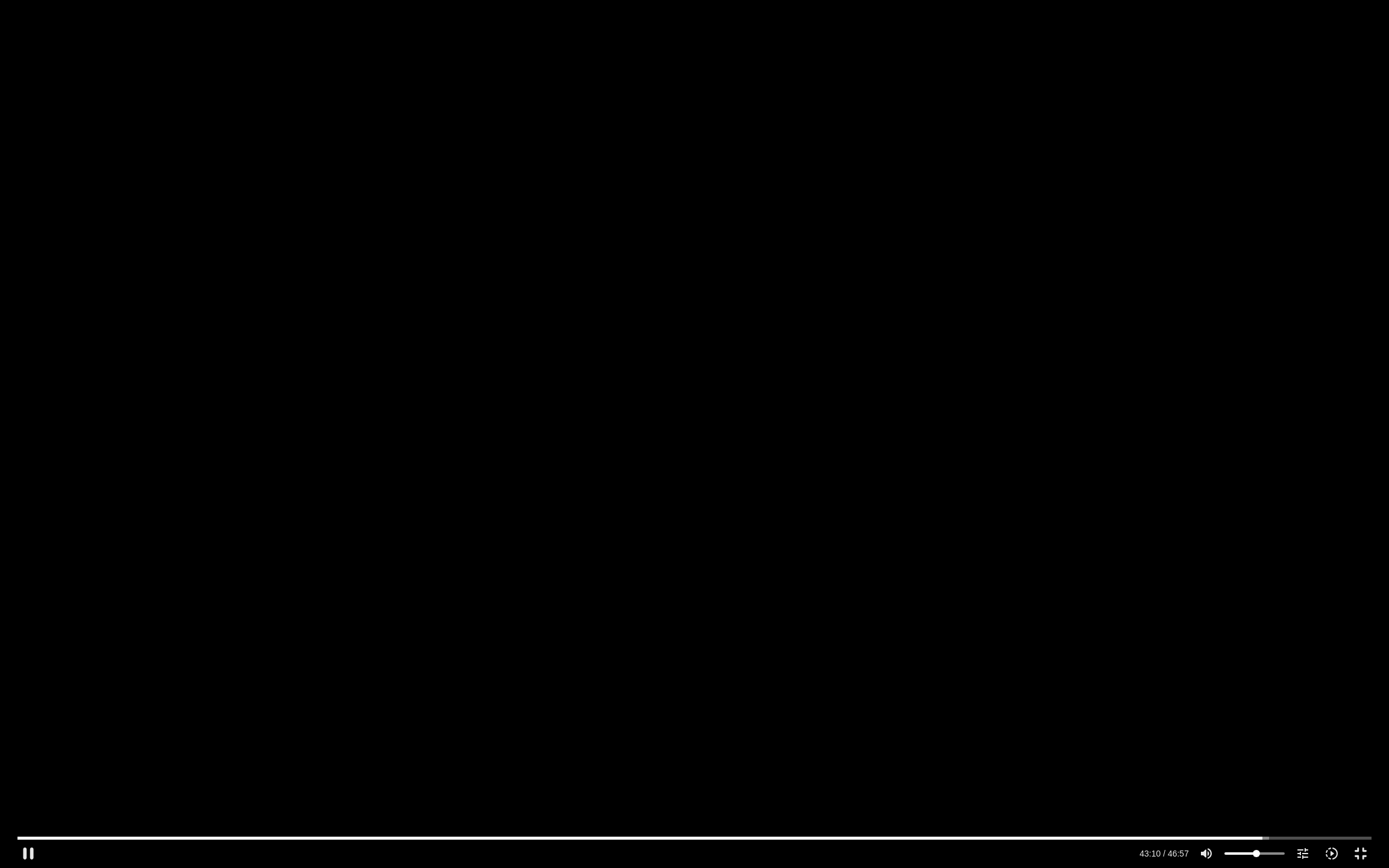
type input "2590.679112"
type input "52.5568181818182"
type input "2590.729112"
type input "51.1931818181818"
type input "2590.874028"
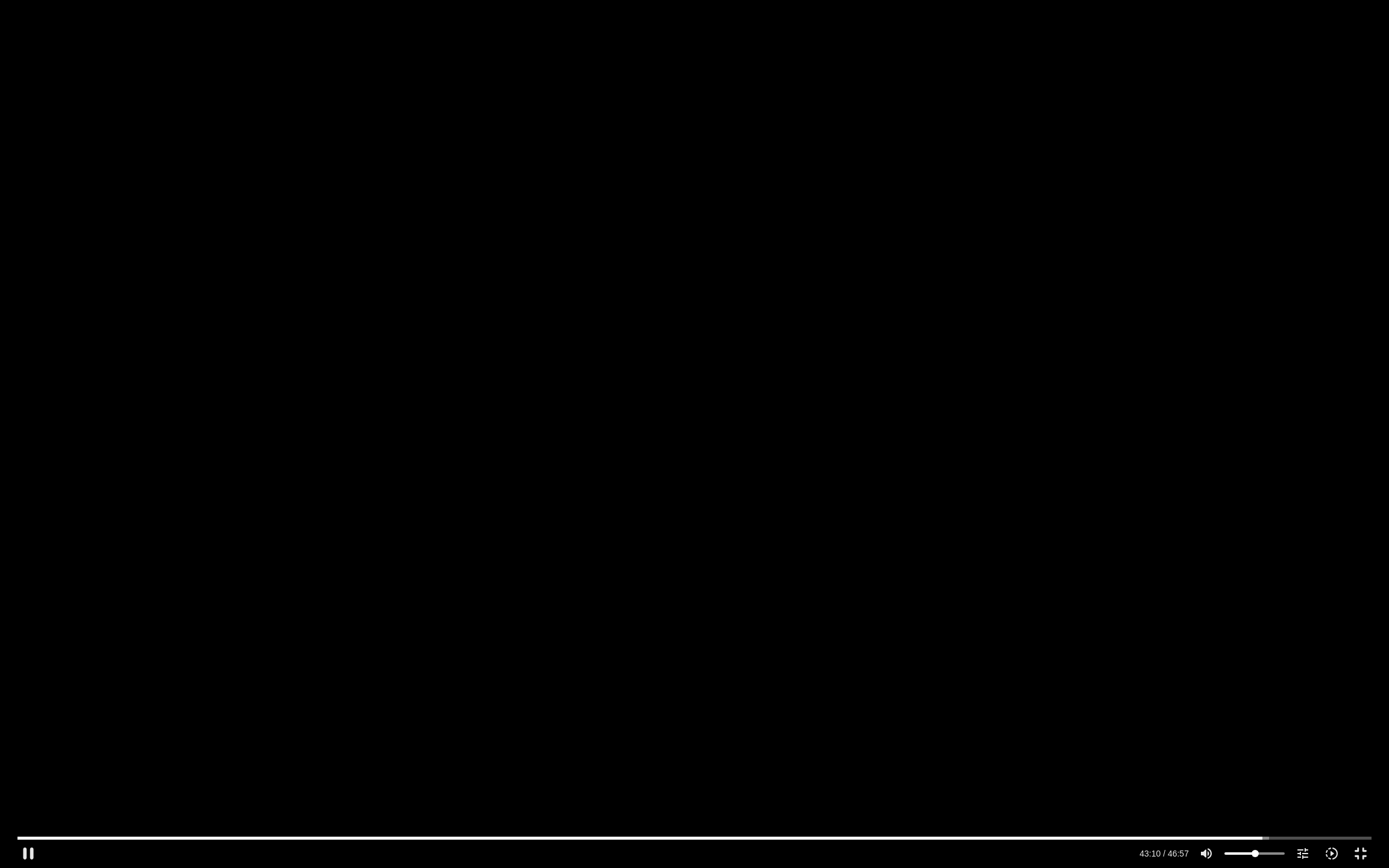
type input "50.5113636363636"
type input "2591.016257"
type input "51.875"
type input "2591.067799"
type input "52.5568181818182"
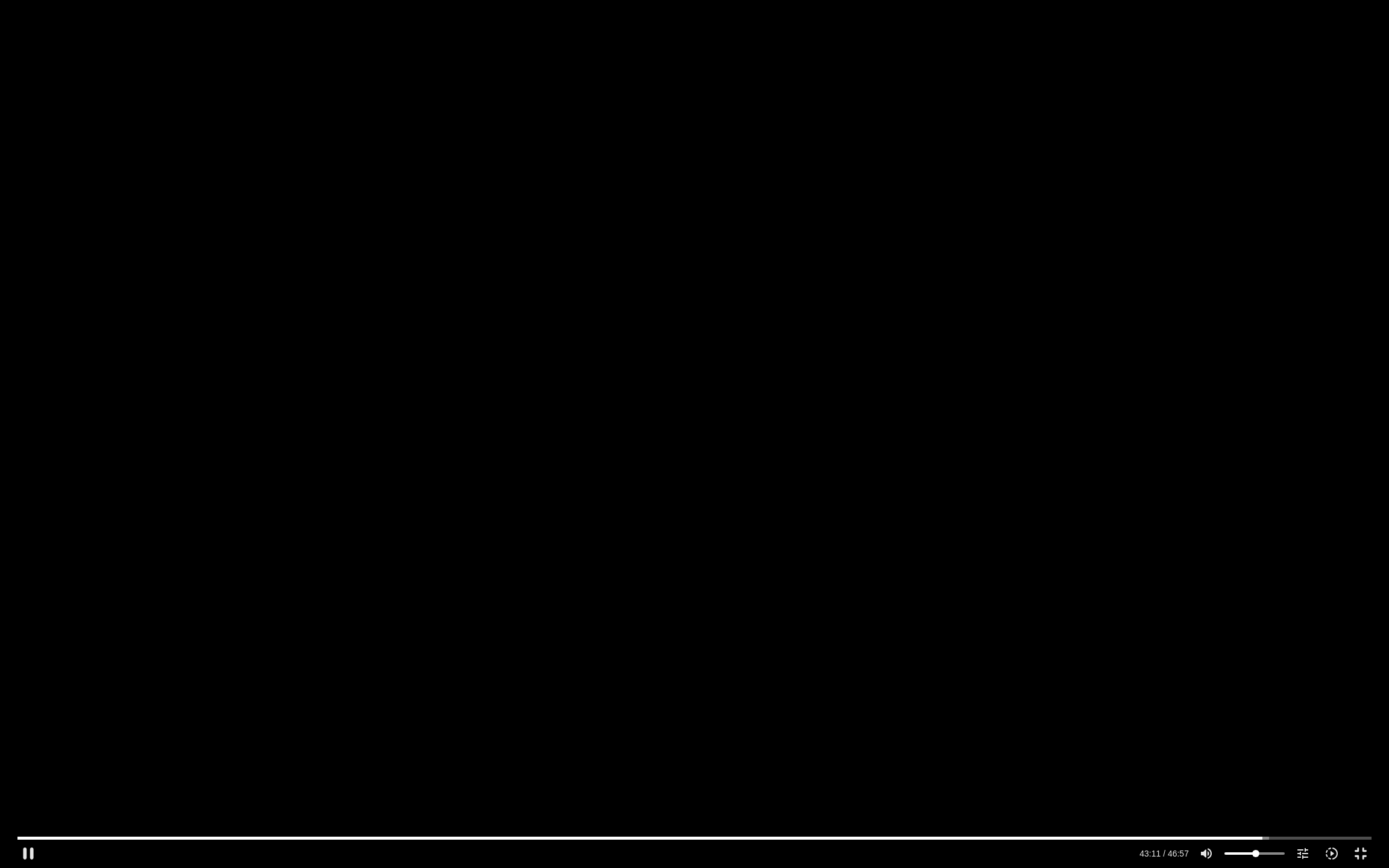
type input "2591.117737"
type input "54.6022727272727"
type input "2591.217737"
type input "55.2840909090909"
type input "2591.268237"
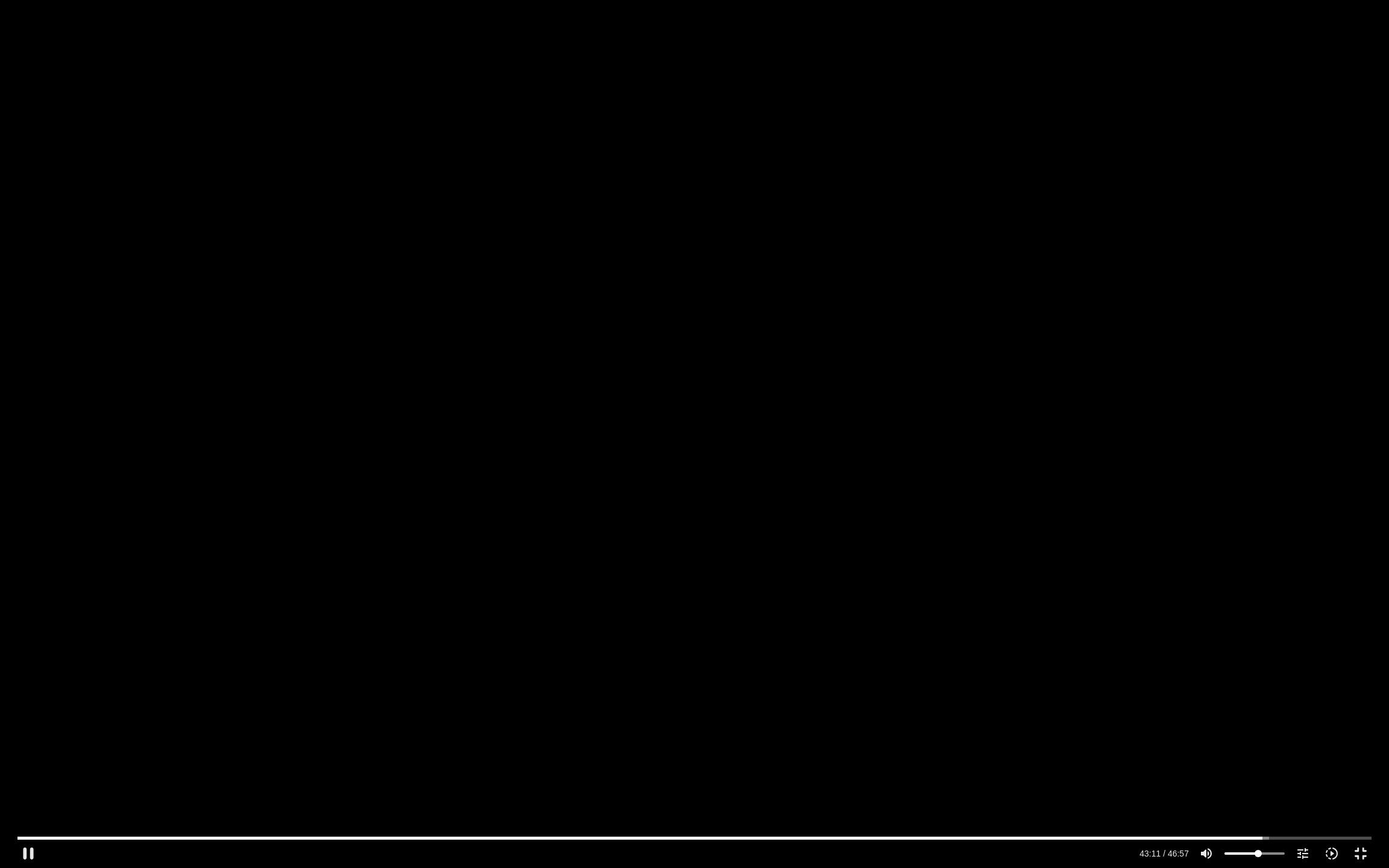
type input "59.375"
type input "2591.319028"
type input "60.0568181818182"
type input "2591.367882"
type input "62.1022727272727"
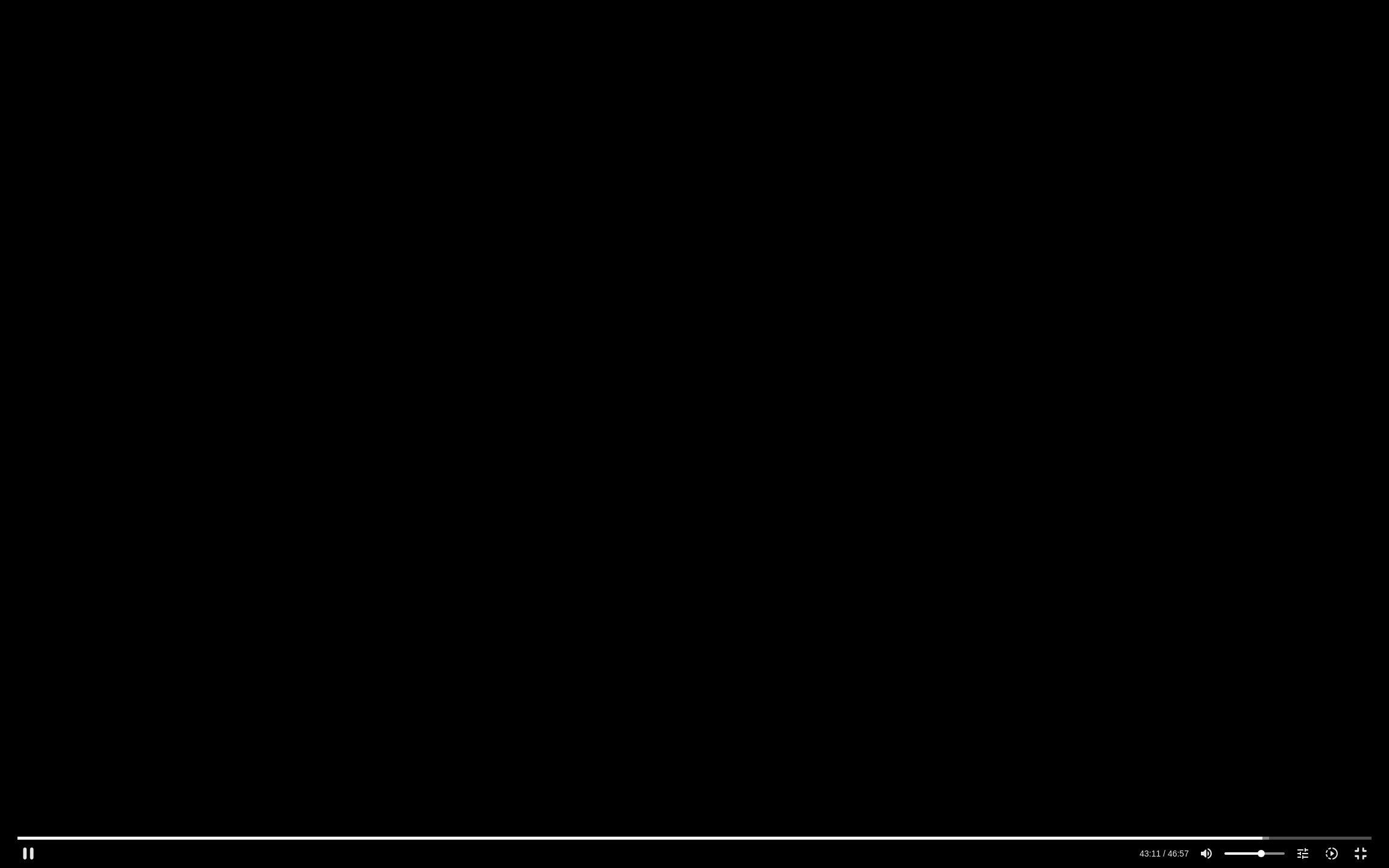
type input "2591.417737"
type input "63.4659090909091"
type input "2591.507966"
type input "64.1477272727273"
type input "2592.462612"
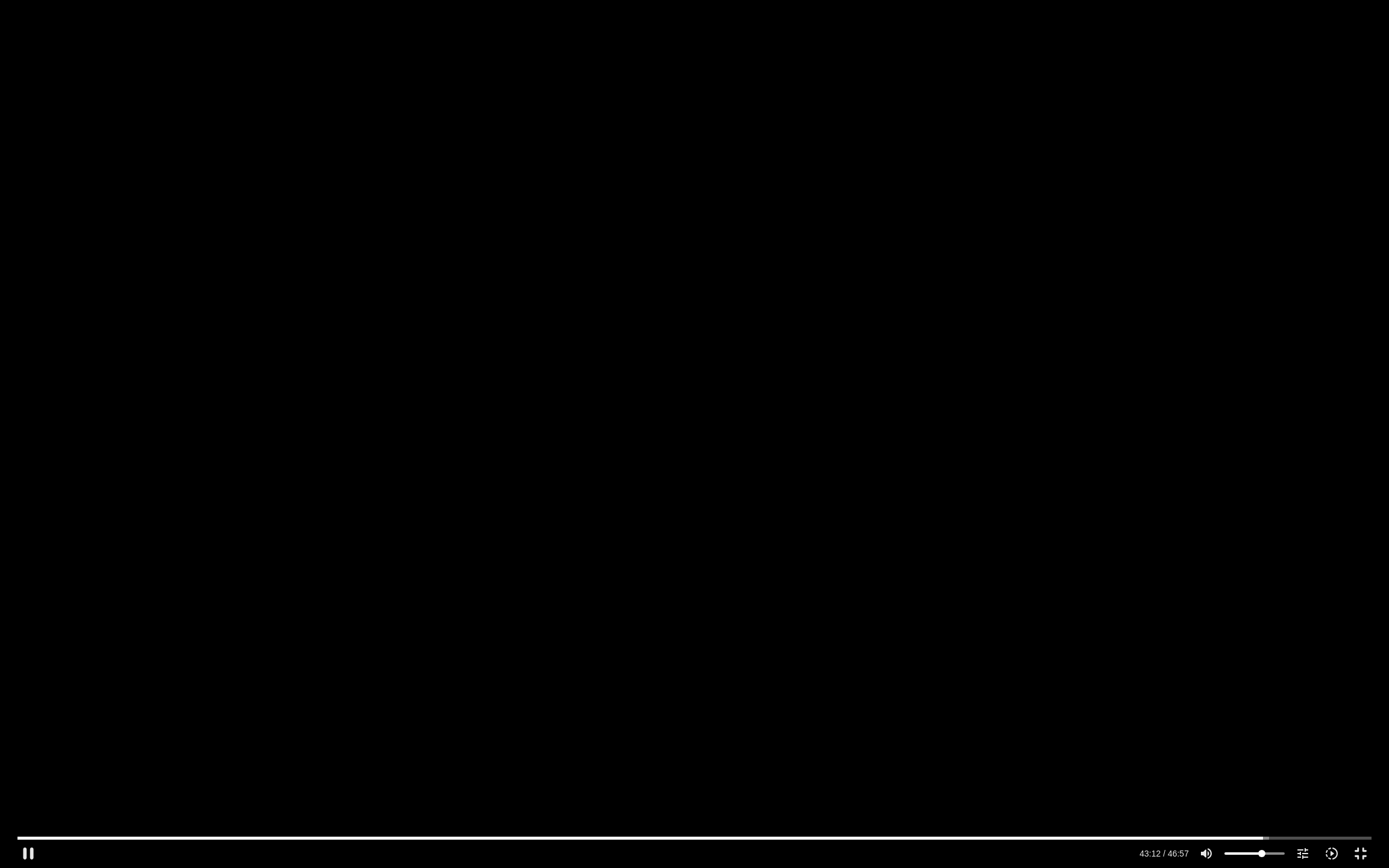
drag, startPoint x: 1281, startPoint y: 851, endPoint x: 1262, endPoint y: 852, distance: 19.0
type input "64.1477272727273"
click at [1262, 724] on input "Volume" at bounding box center [1254, 853] width 60 height 7
click at [678, 334] on div "Skip Ad 42:03 pause 46:07 / 46:57 volume_up Mute tune Resolution Auto 720p slow…" at bounding box center [694, 434] width 1389 height 868
click at [678, 334] on div "Skip Ad 42:03 play_arrow 46:07 / 46:57 volume_up Mute tune Resolution Auto 720p…" at bounding box center [694, 434] width 1389 height 868
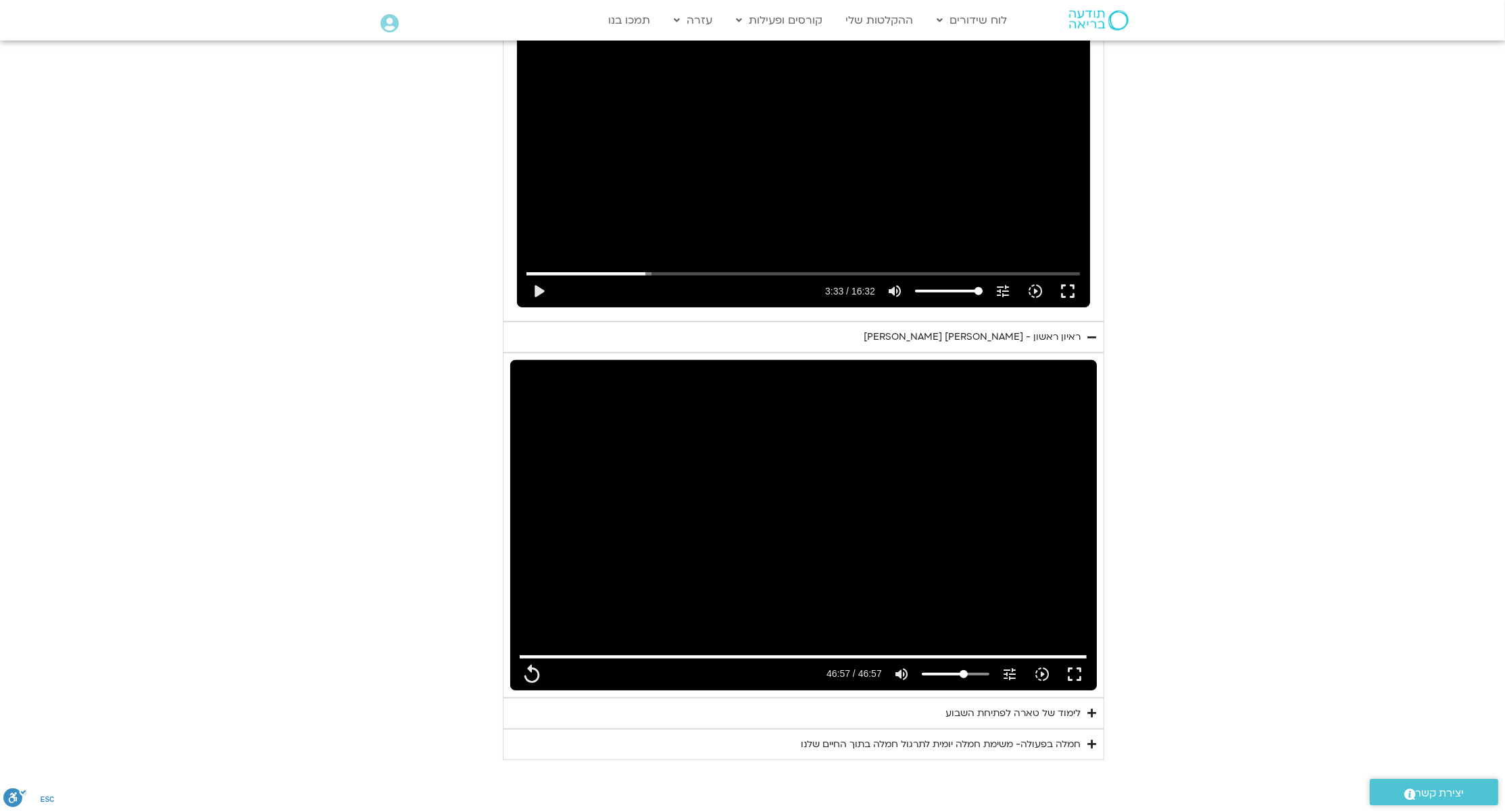
click at [1235, 402] on section "יום ראשון - חמלה עצמית השבוע שלנו מתחיל מהבסיס, תרגול של חמלה עצמית – נוכחת וקש…" at bounding box center [752, 251] width 1505 height 1019
click at [996, 706] on div "לימוד של טארה לפתיחת השבוע" at bounding box center [1014, 714] width 135 height 17
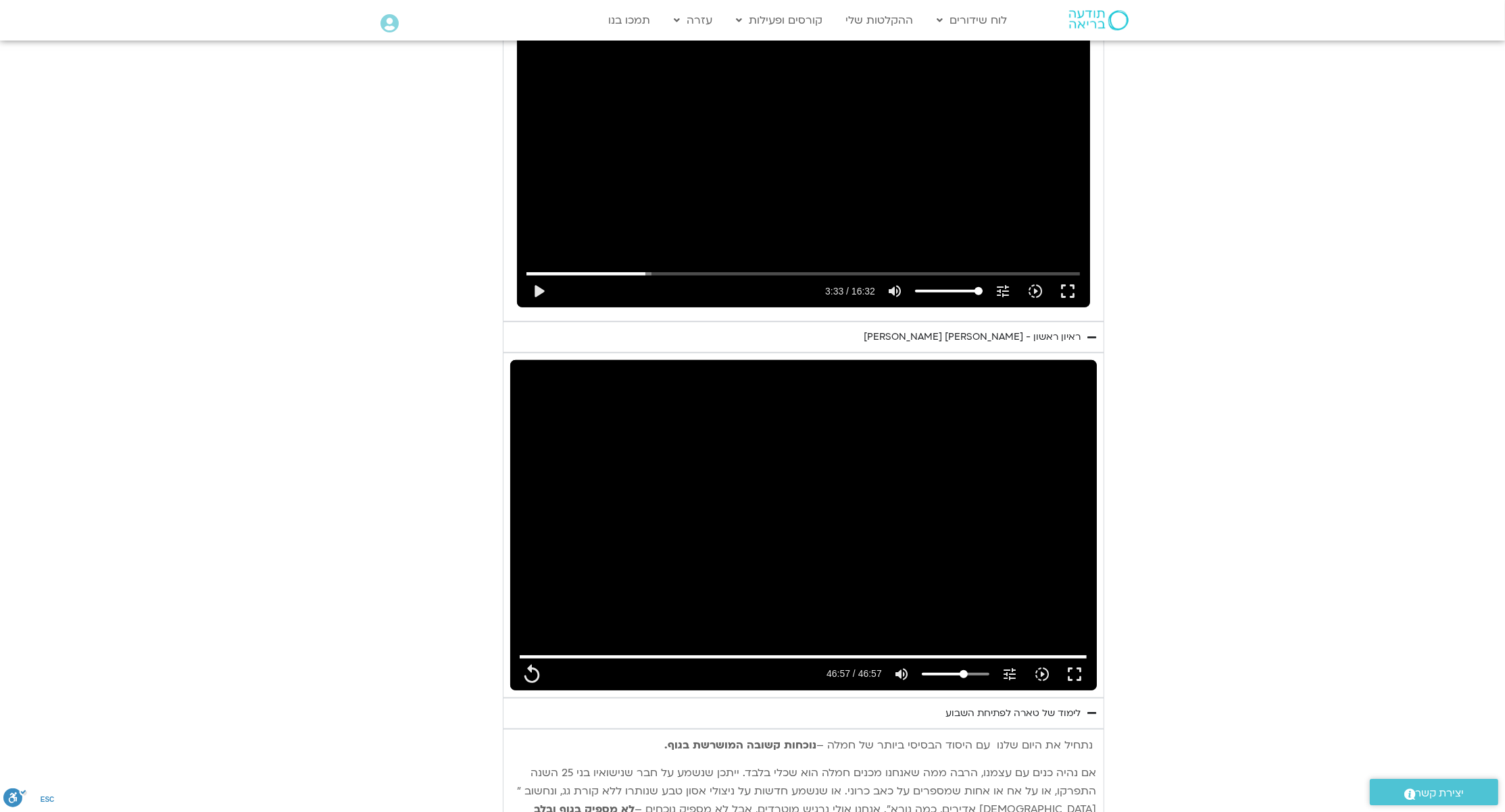
click at [1202, 605] on section "יום ראשון - חמלה עצמית השבוע שלנו מתחיל מהבסיס, תרגול של חמלה עצמית – נוכחת וקש…" at bounding box center [752, 465] width 1505 height 1447
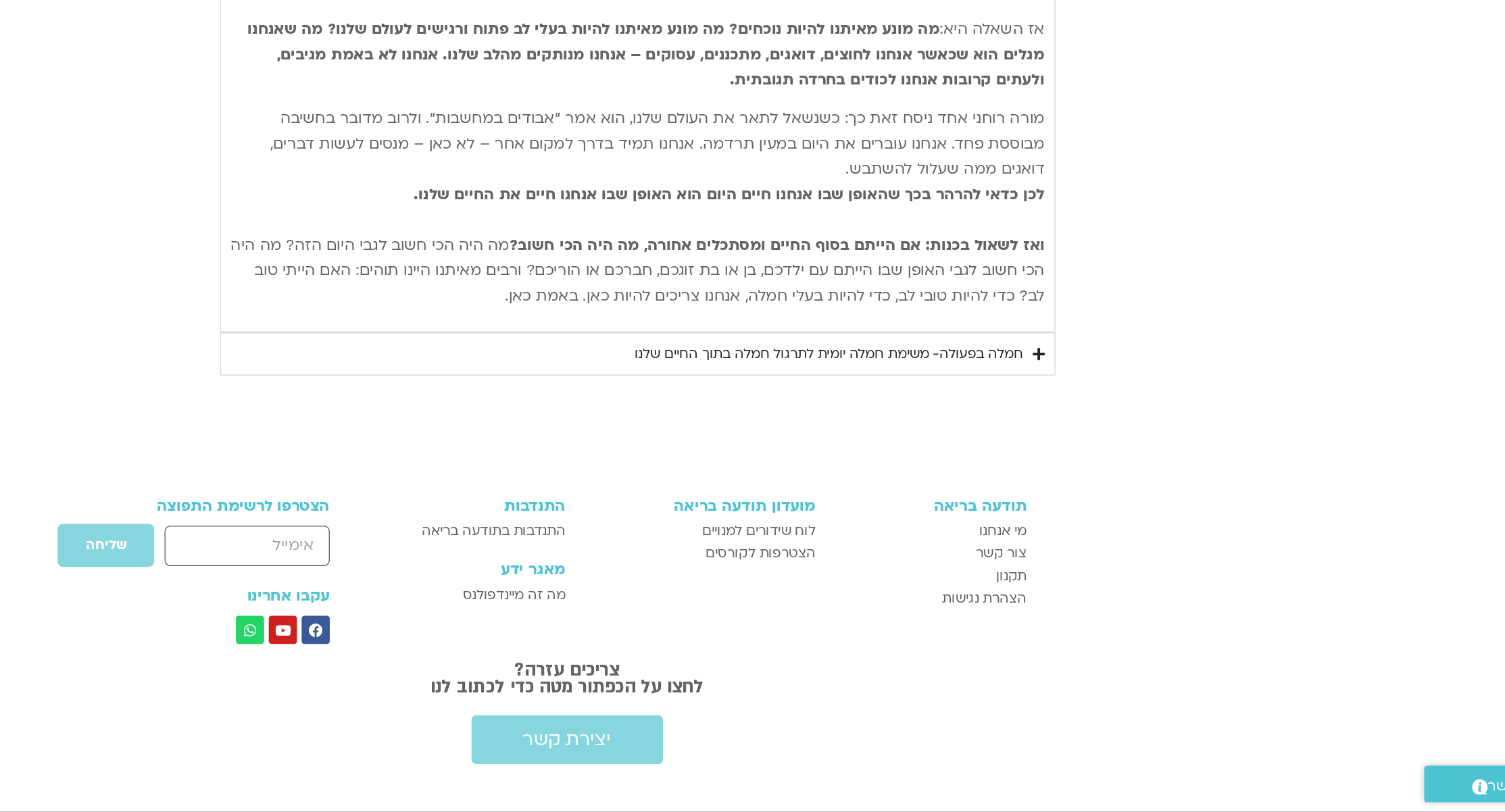
scroll to position [1551, 0]
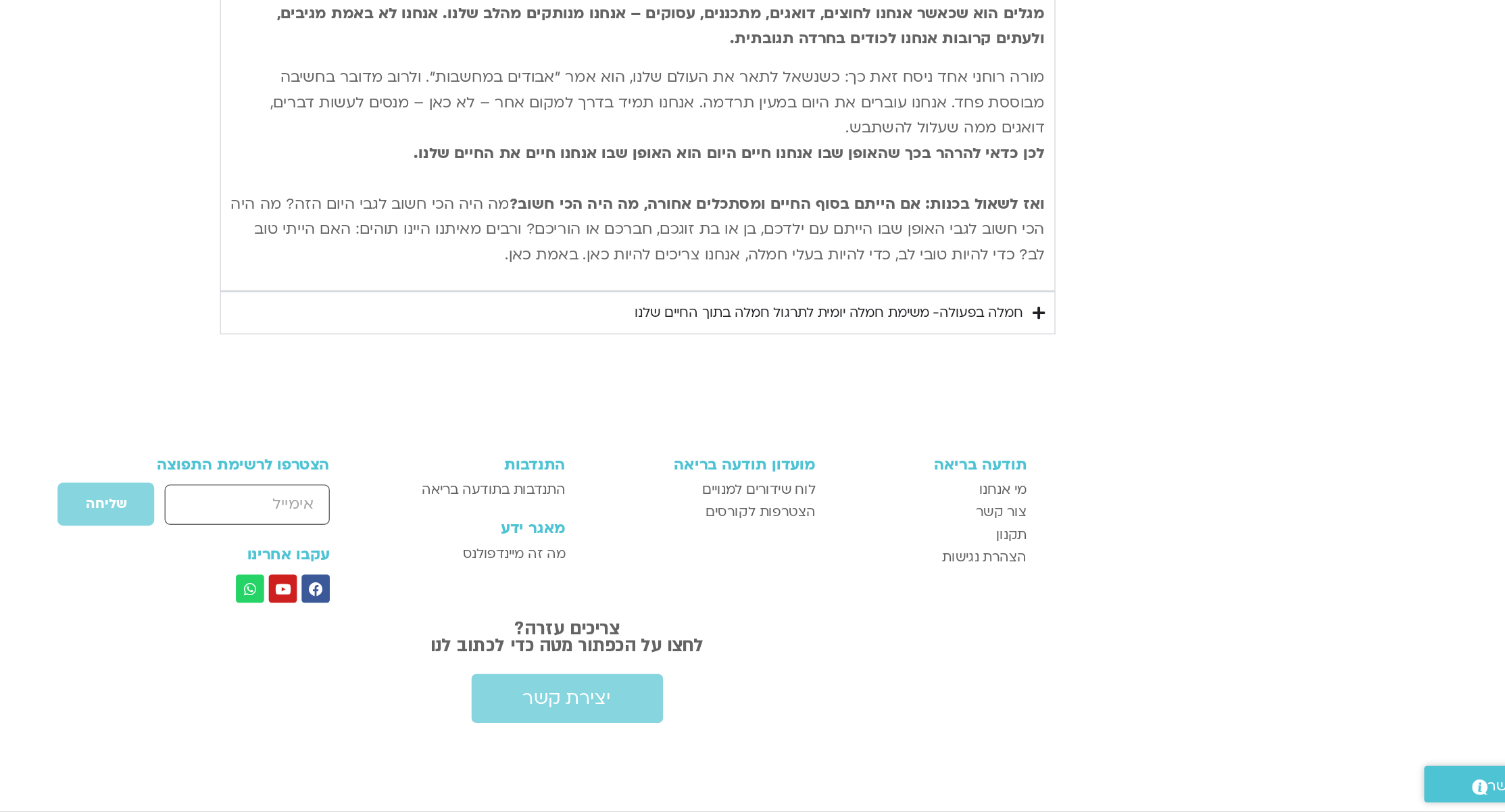
click at [1057, 445] on div "חמלה בפעולה- משימת חמלה יומית לתרגול חמלה בתוך החיים שלנו" at bounding box center [941, 452] width 280 height 17
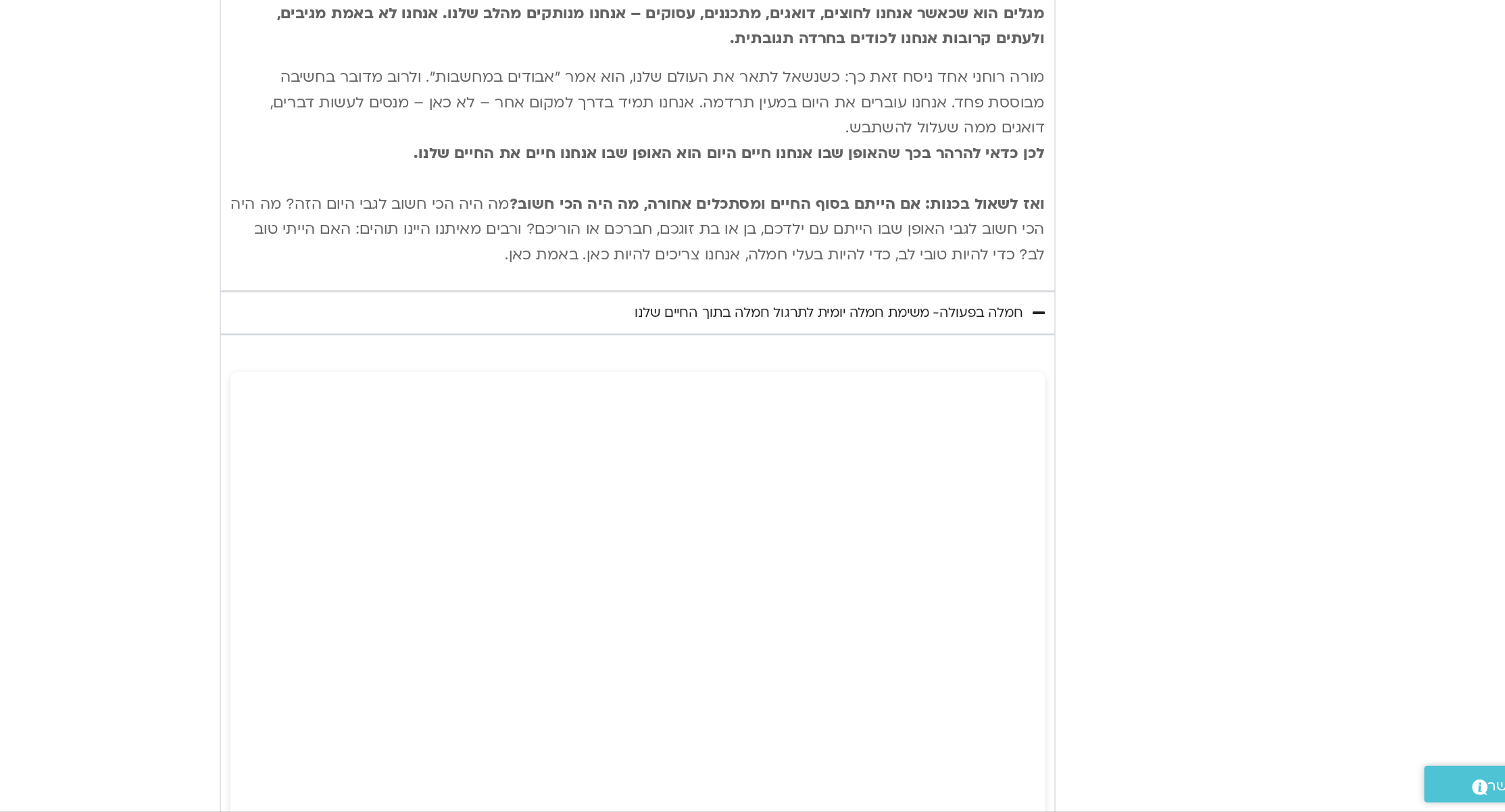
click at [1190, 543] on section "יום ראשון - חמלה עצמית השבוע שלנו מתחיל מהבסיס, תרגול של חמלה עצמית – נוכחת וקש…" at bounding box center [752, 182] width 1505 height 2321
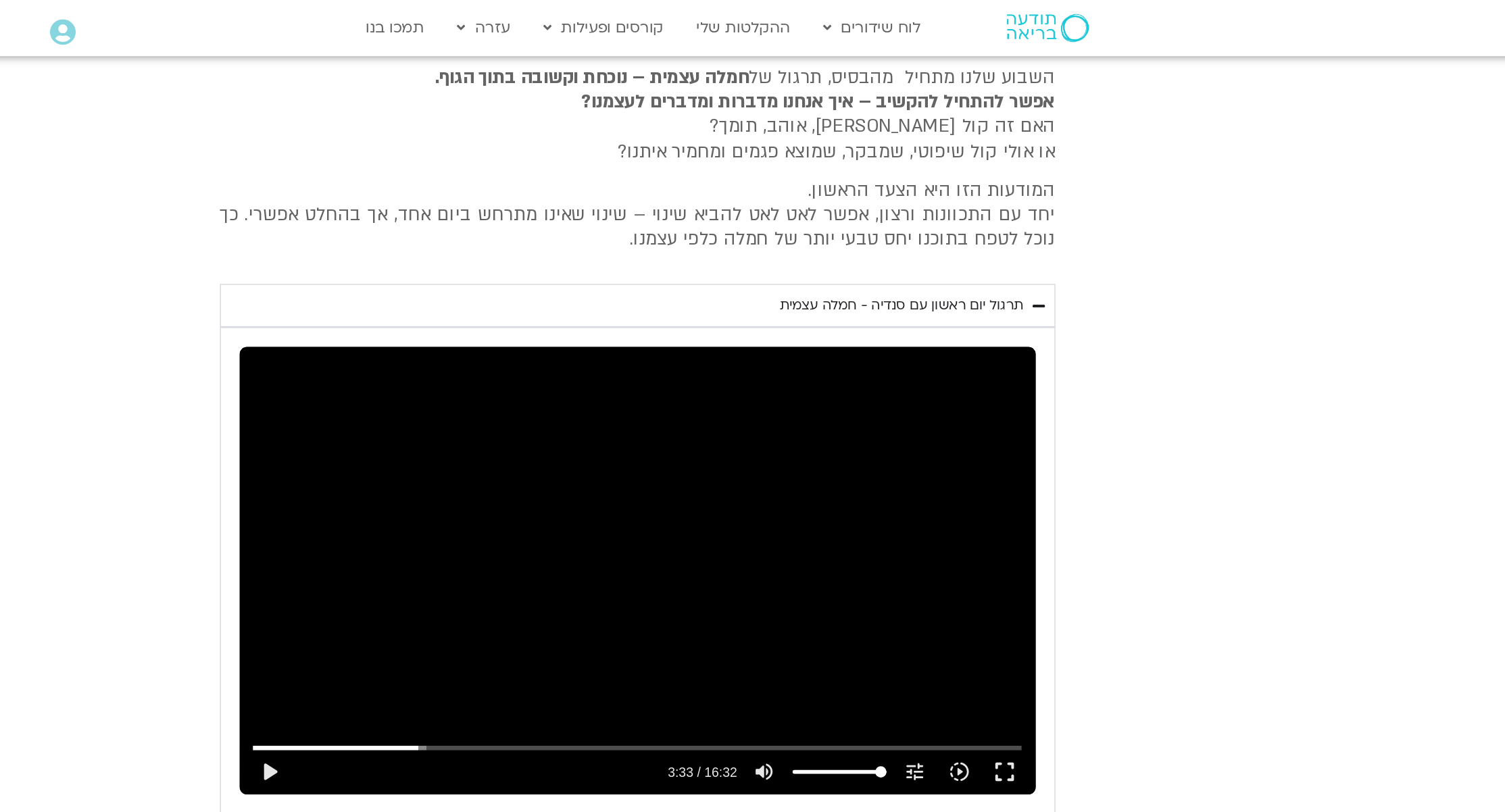
scroll to position [0, 0]
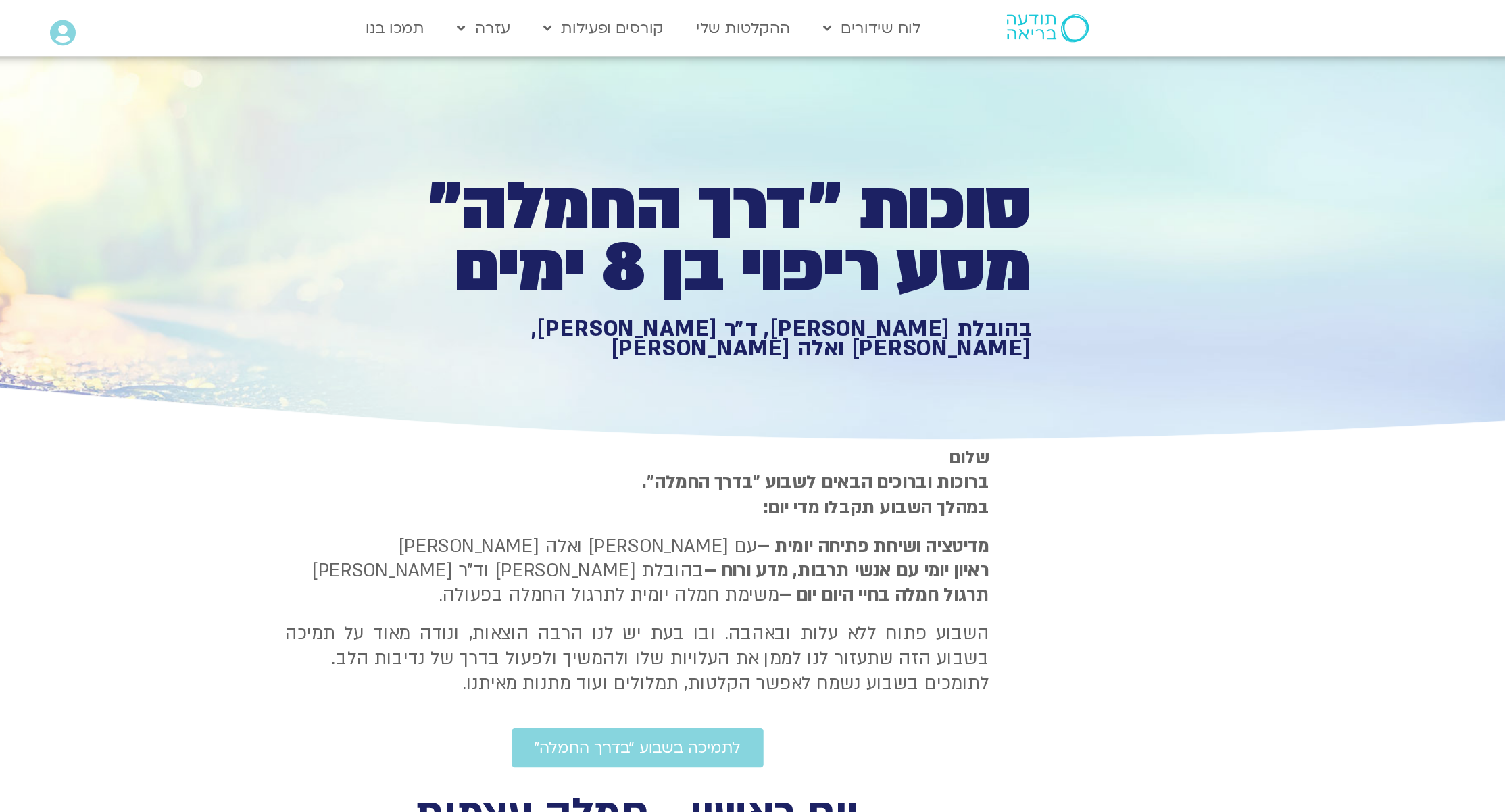
type input "2817.733333"
